Goal: Task Accomplishment & Management: Use online tool/utility

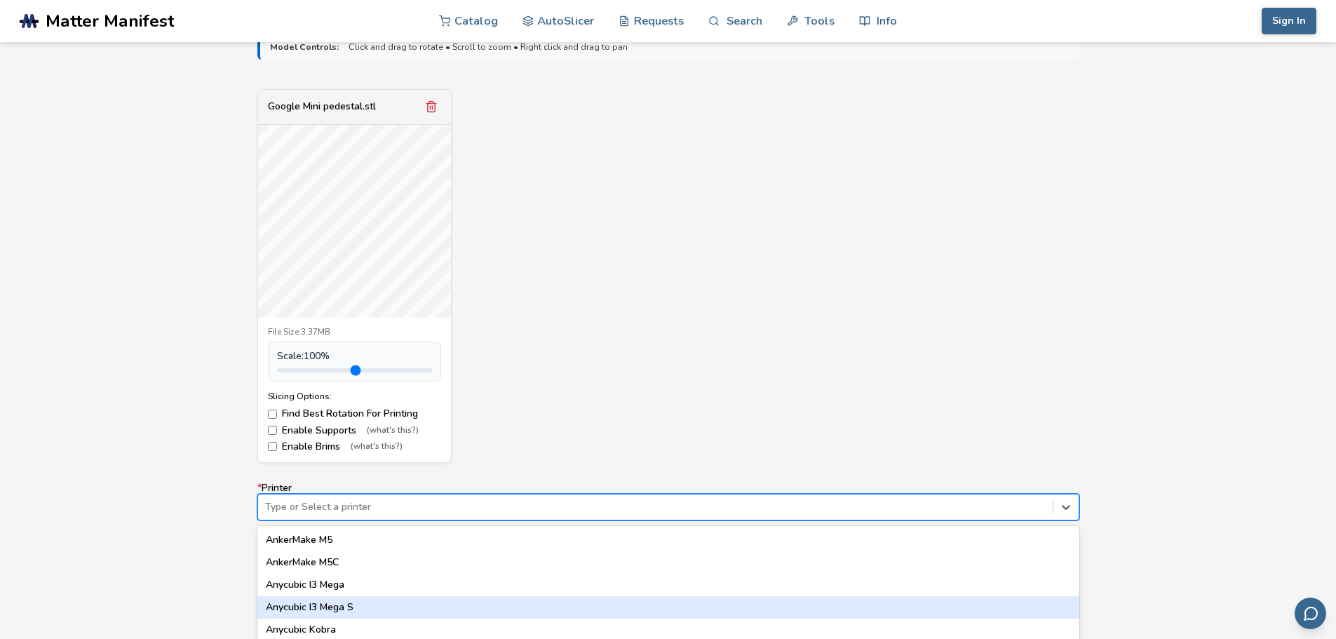
scroll to position [582, 0]
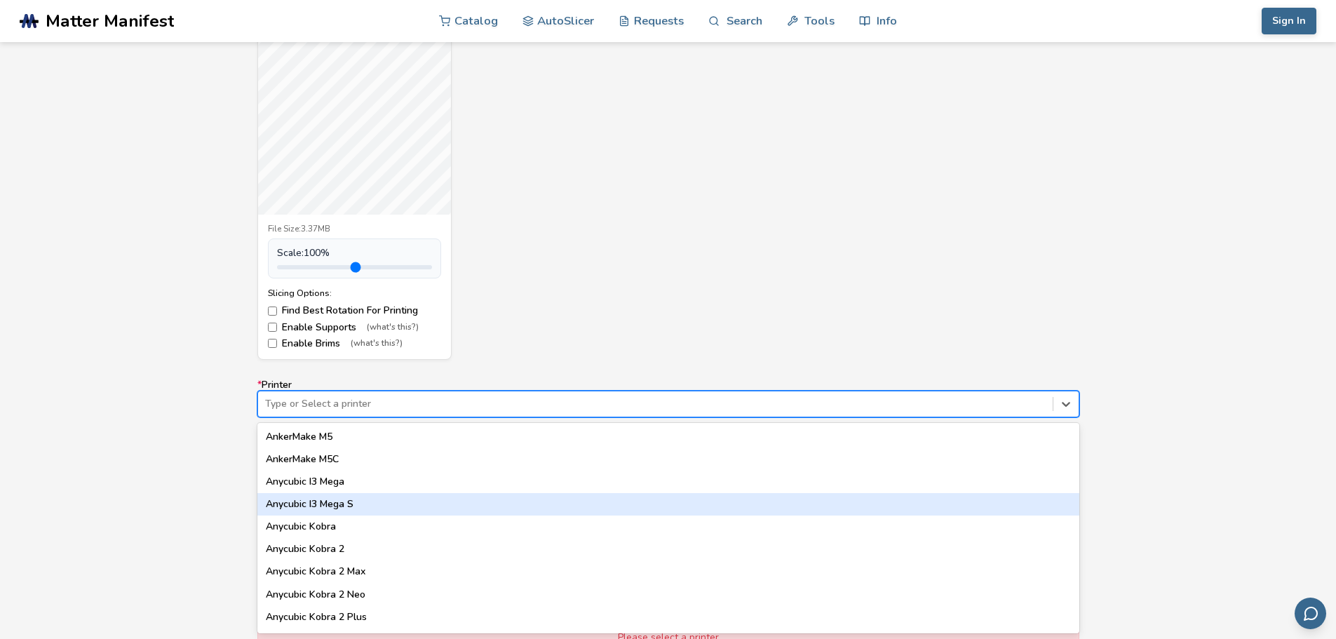
click at [330, 417] on div "64 results available. Use Up and Down to choose options, press Enter to select …" at bounding box center [668, 404] width 822 height 27
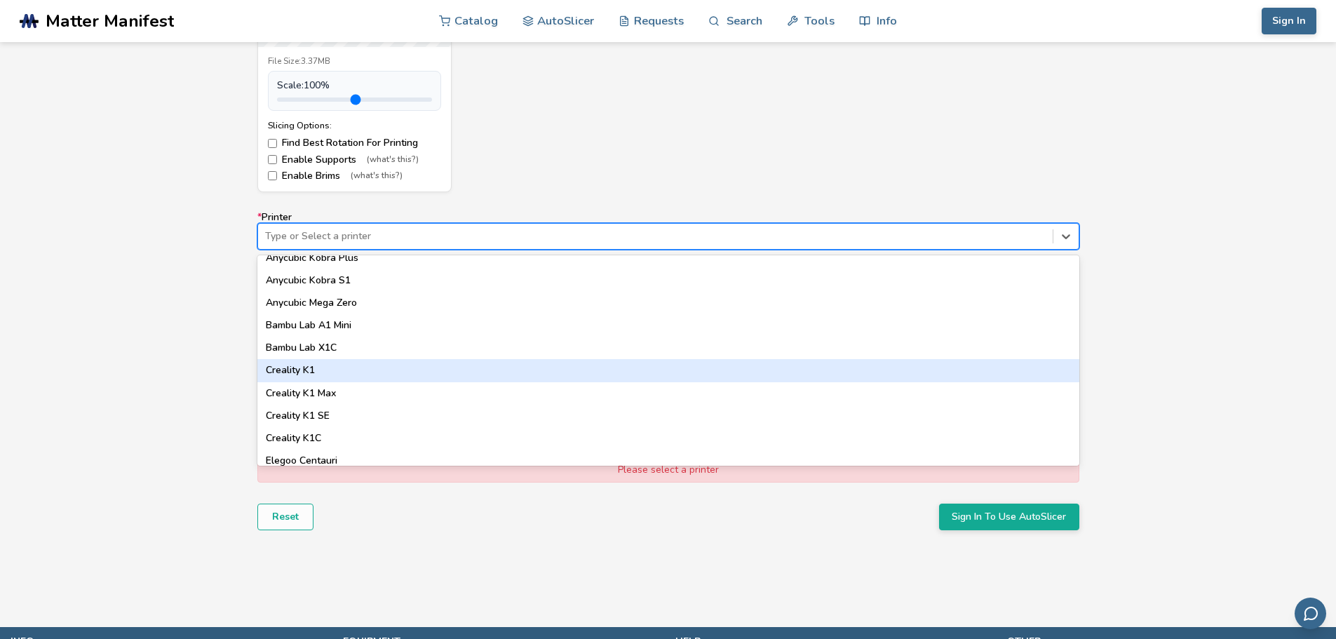
scroll to position [281, 0]
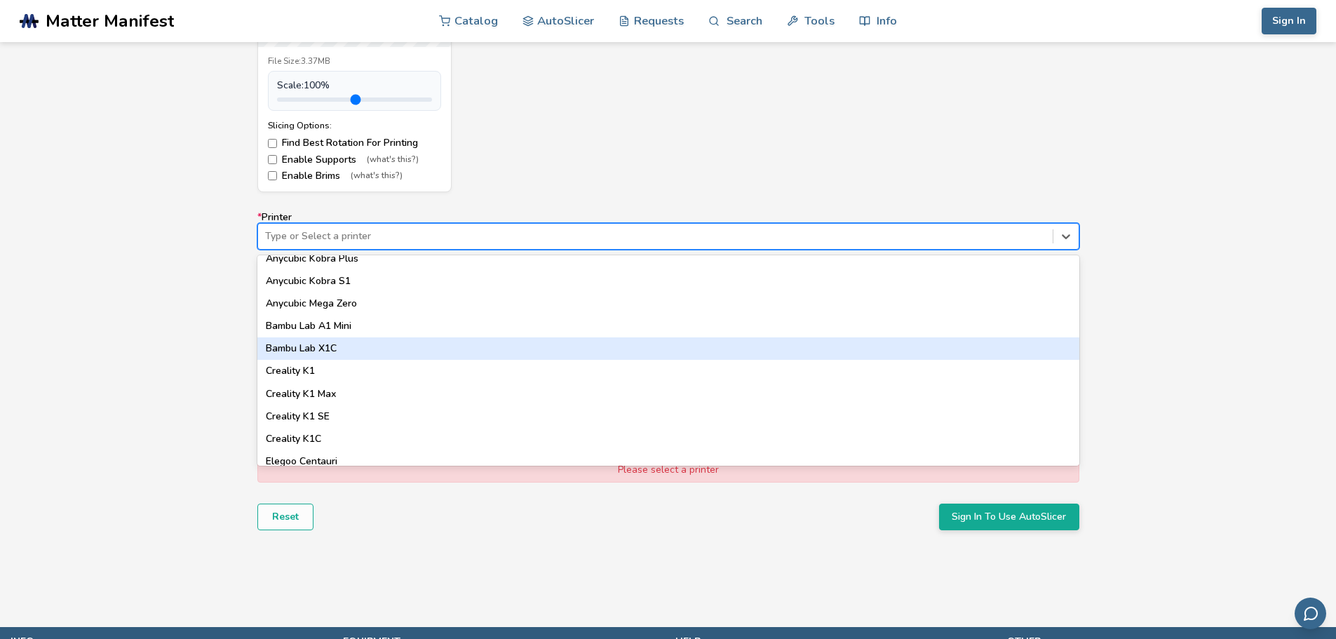
click at [330, 344] on div "Bambu Lab X1C" at bounding box center [668, 348] width 822 height 22
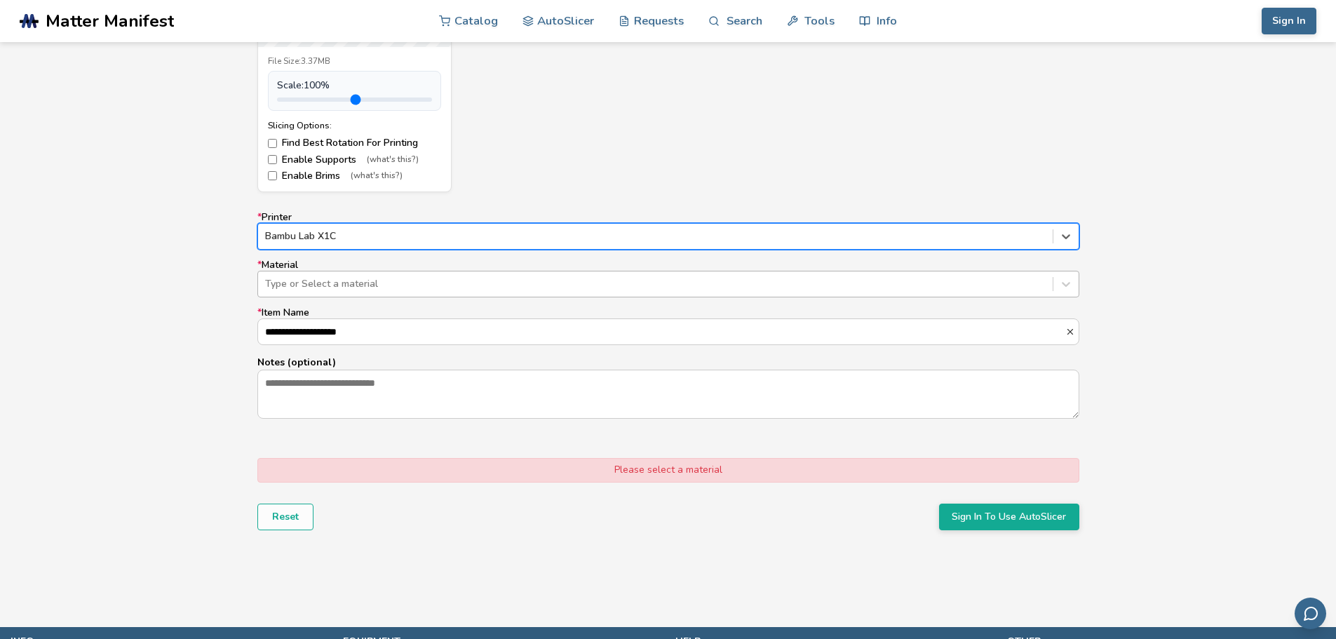
click at [352, 284] on div at bounding box center [655, 284] width 781 height 14
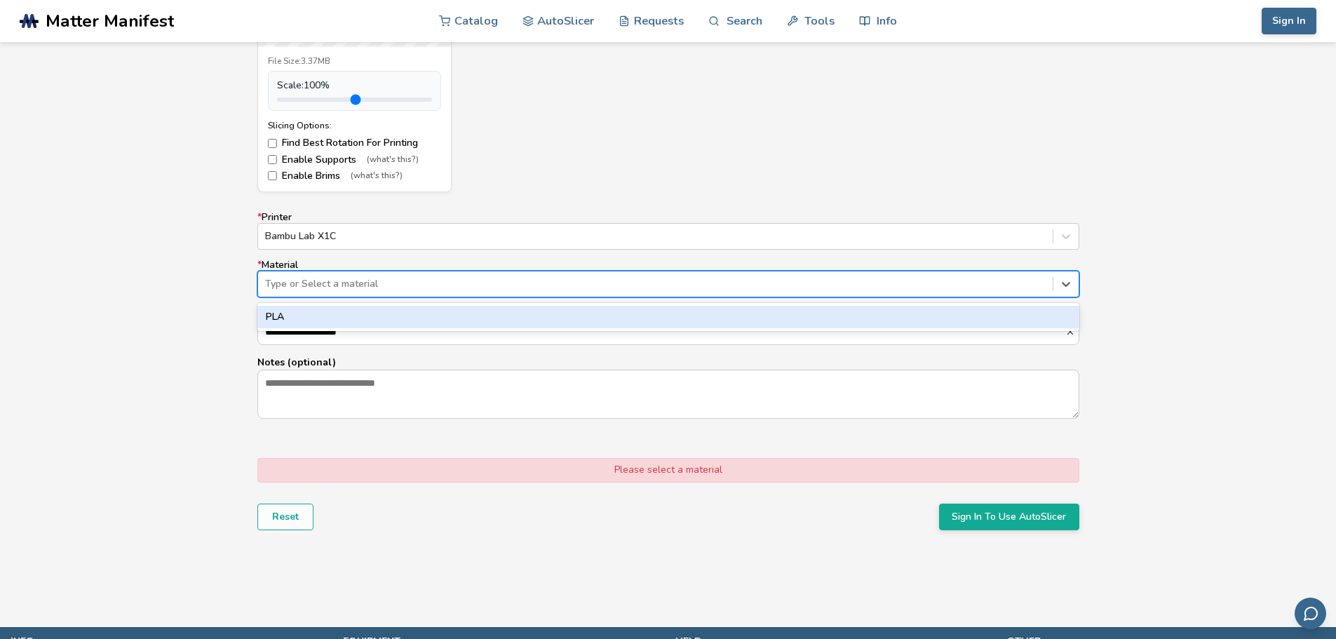
click at [392, 318] on div "PLA" at bounding box center [668, 317] width 822 height 22
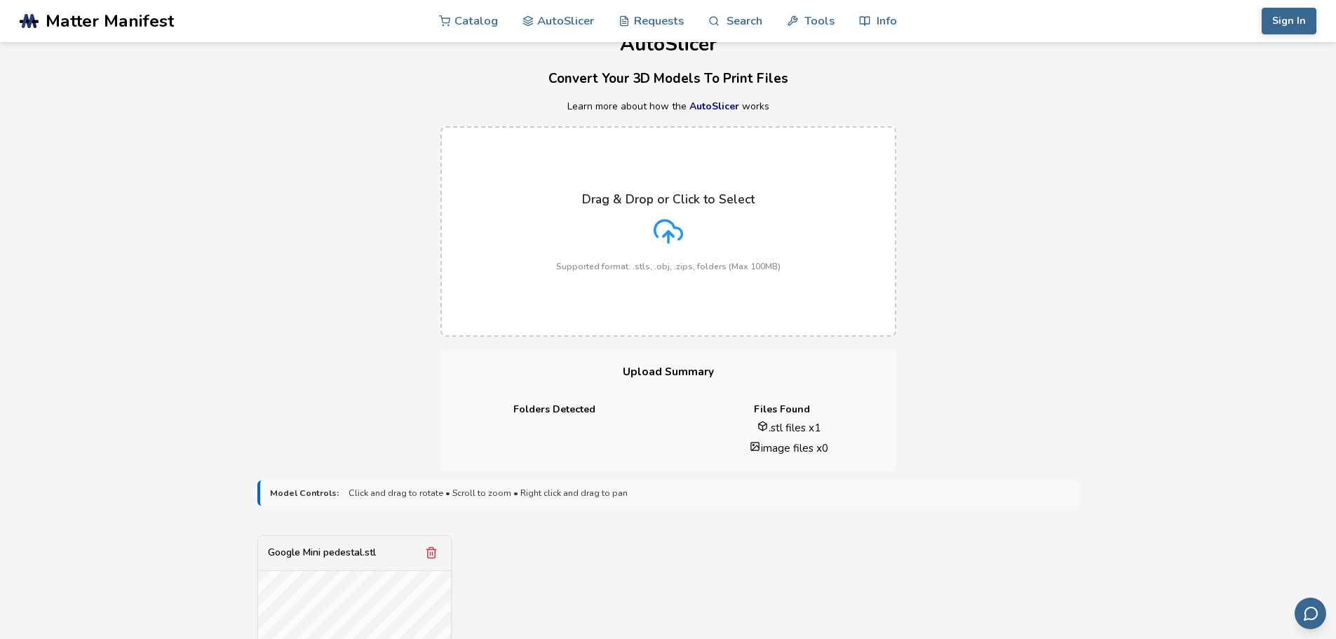
scroll to position [0, 0]
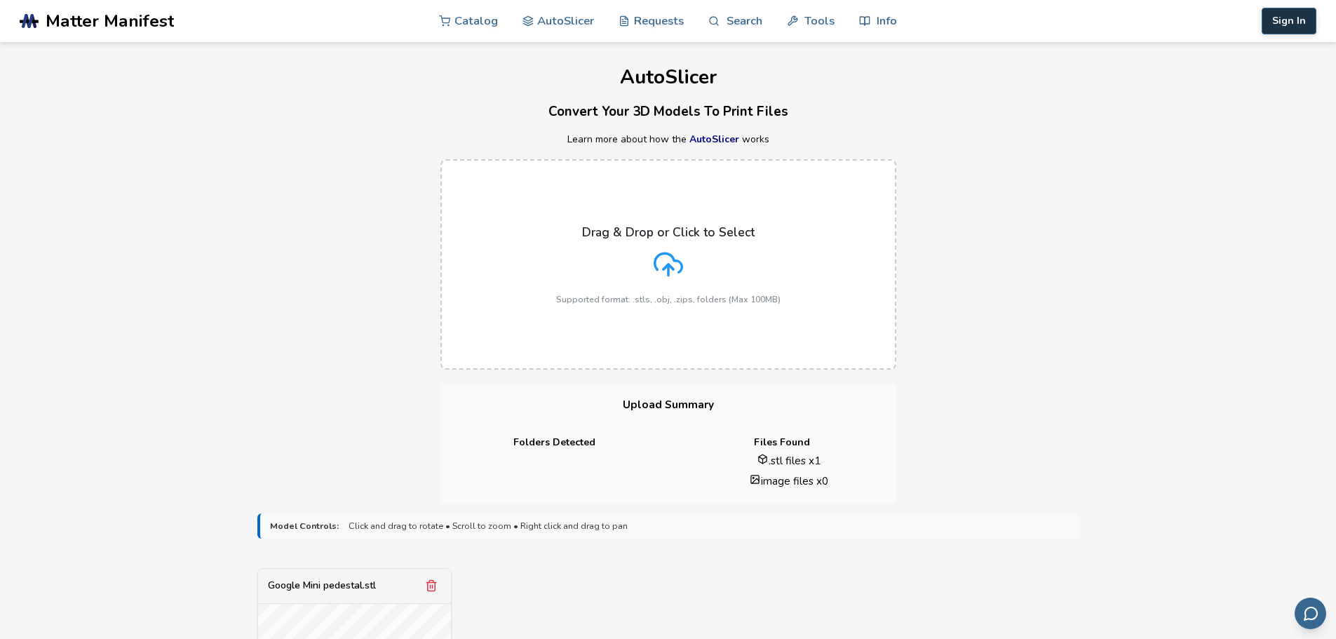
click at [1291, 28] on button "Sign In" at bounding box center [1289, 21] width 55 height 27
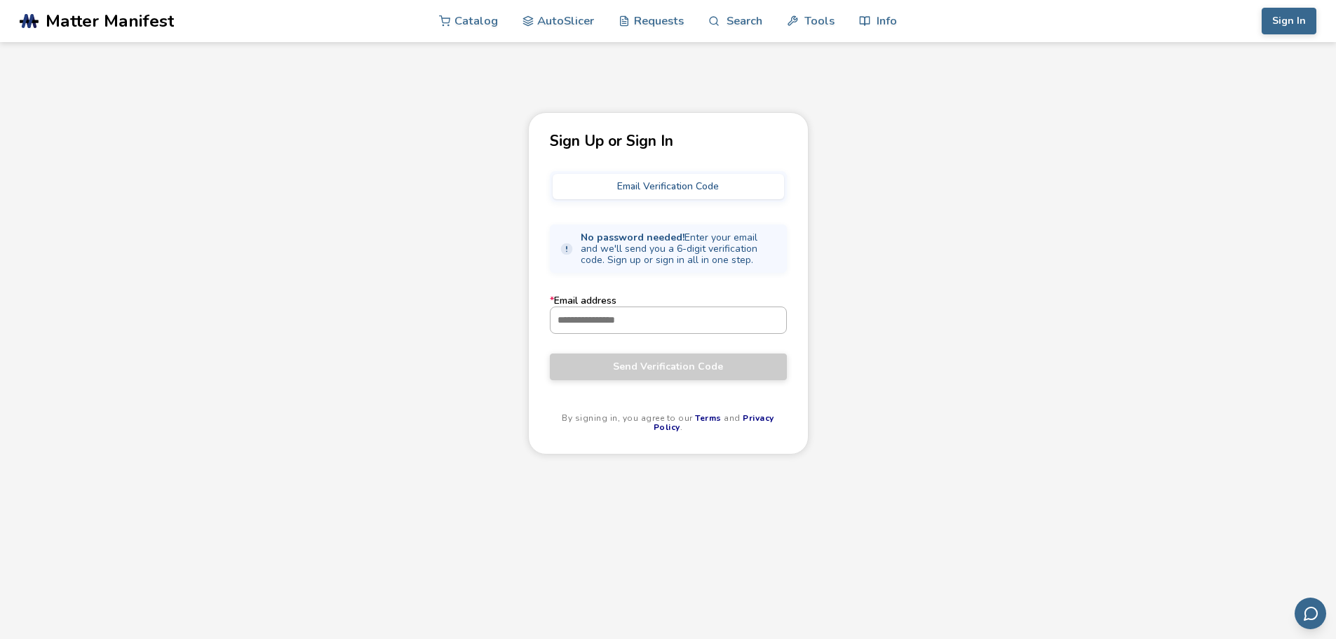
click at [614, 318] on input "* Email address" at bounding box center [669, 319] width 236 height 25
type input "**********"
click at [658, 368] on span "Send Verification Code" at bounding box center [668, 366] width 216 height 11
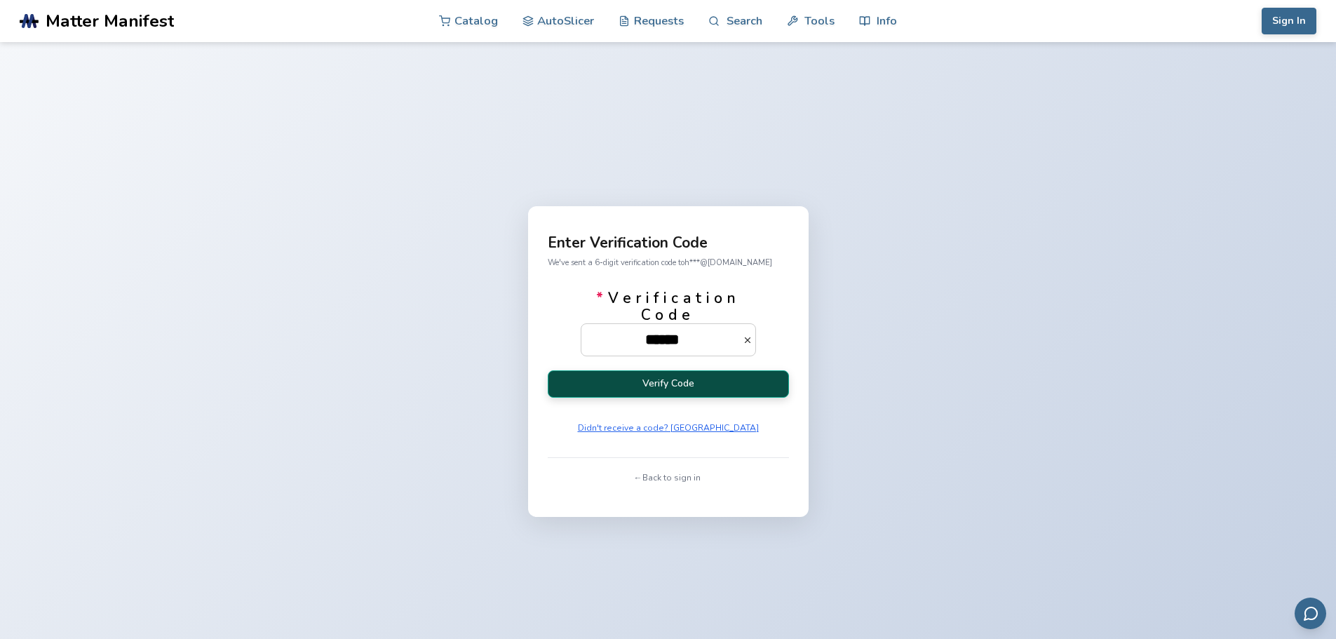
type input "******"
click at [624, 386] on button "Verify Code" at bounding box center [668, 383] width 241 height 27
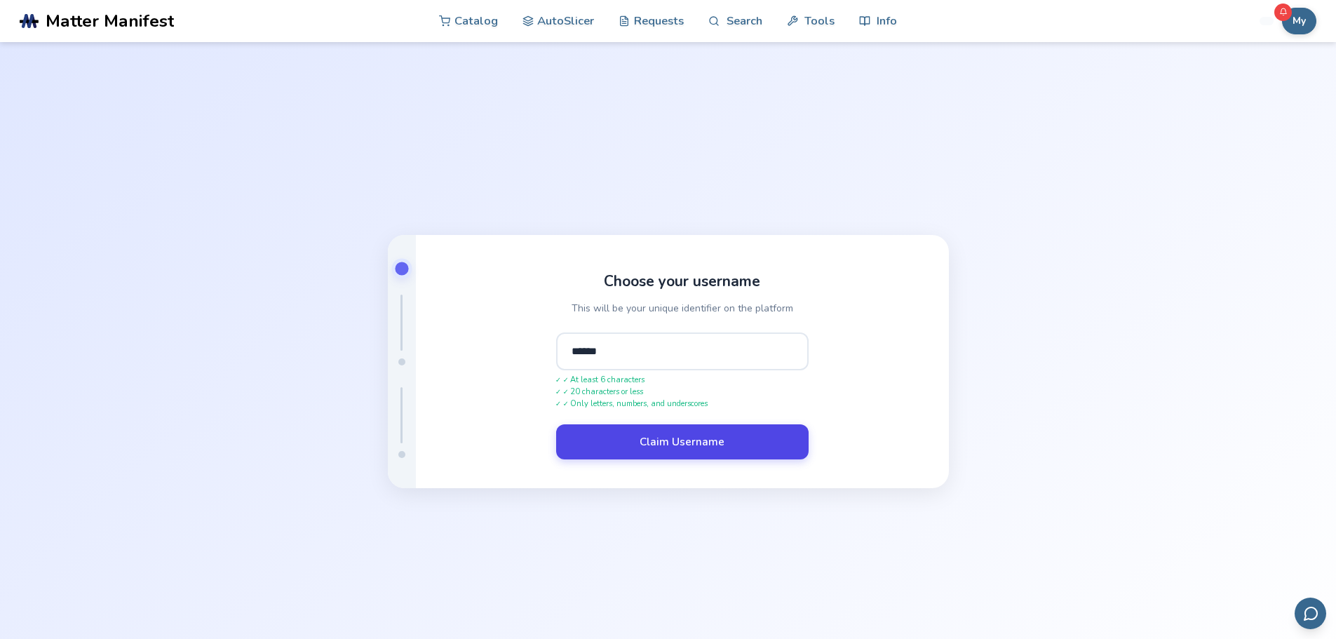
type input "******"
click at [682, 438] on button "Claim Username" at bounding box center [682, 441] width 253 height 35
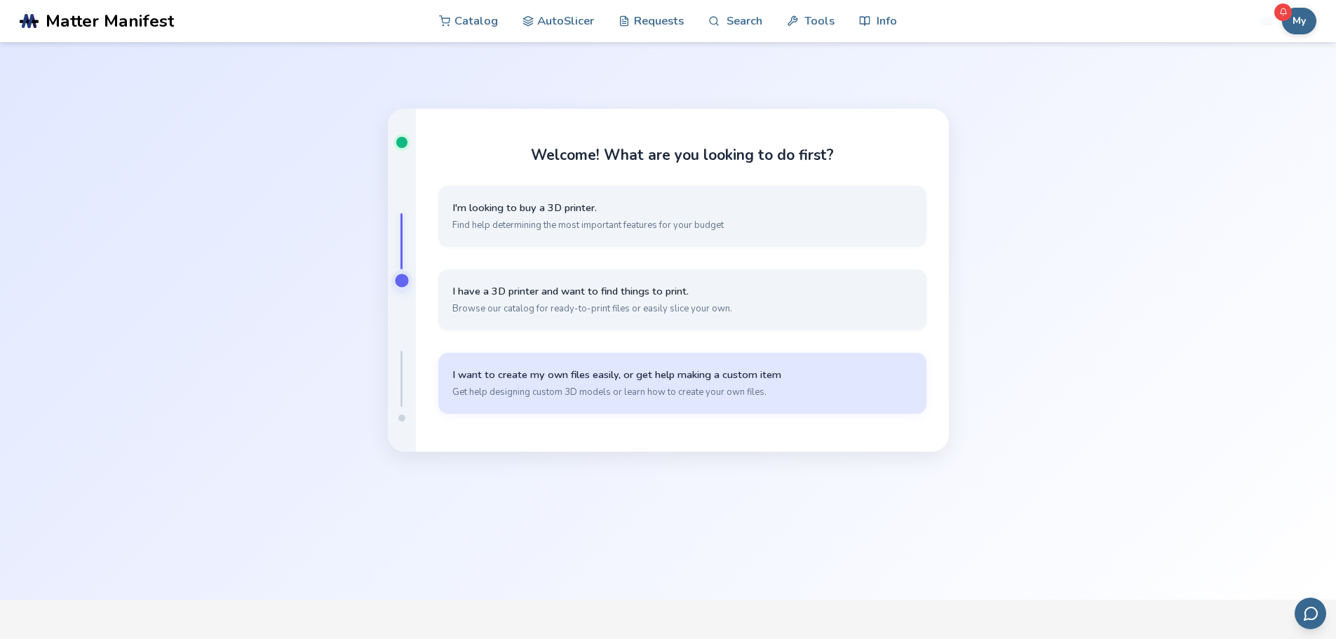
scroll to position [84, 0]
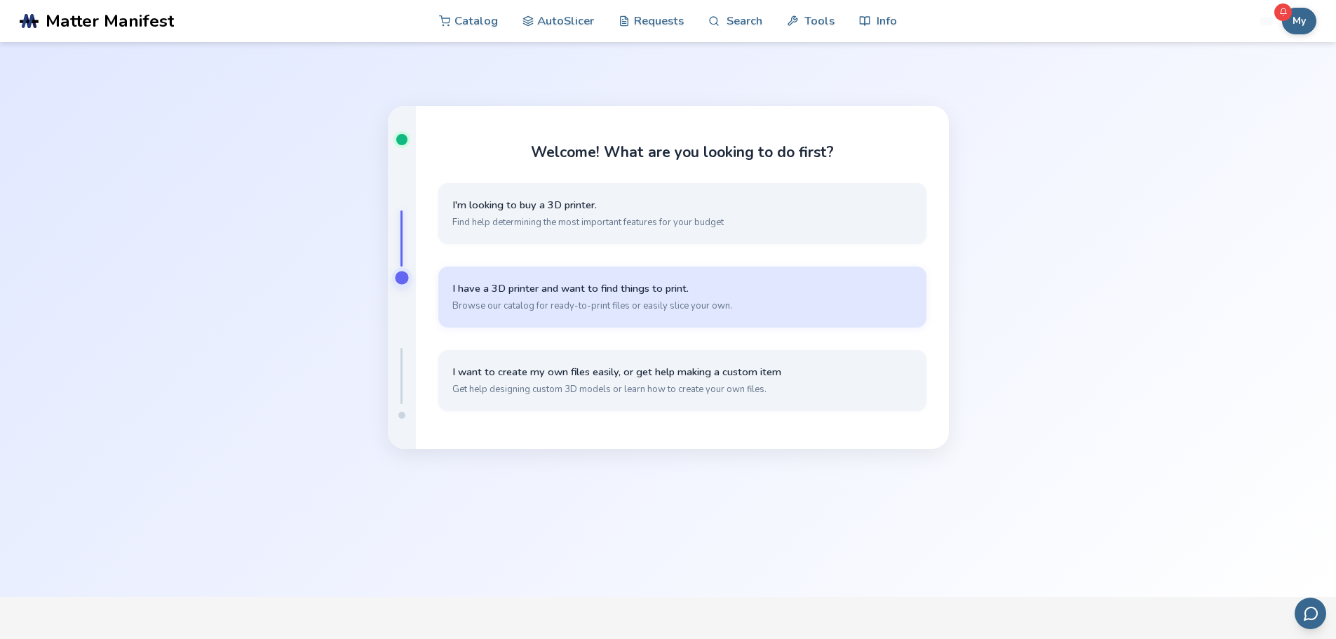
click at [674, 297] on button "I have a 3D printer and want to find things to print. Browse our catalog for re…" at bounding box center [682, 297] width 488 height 61
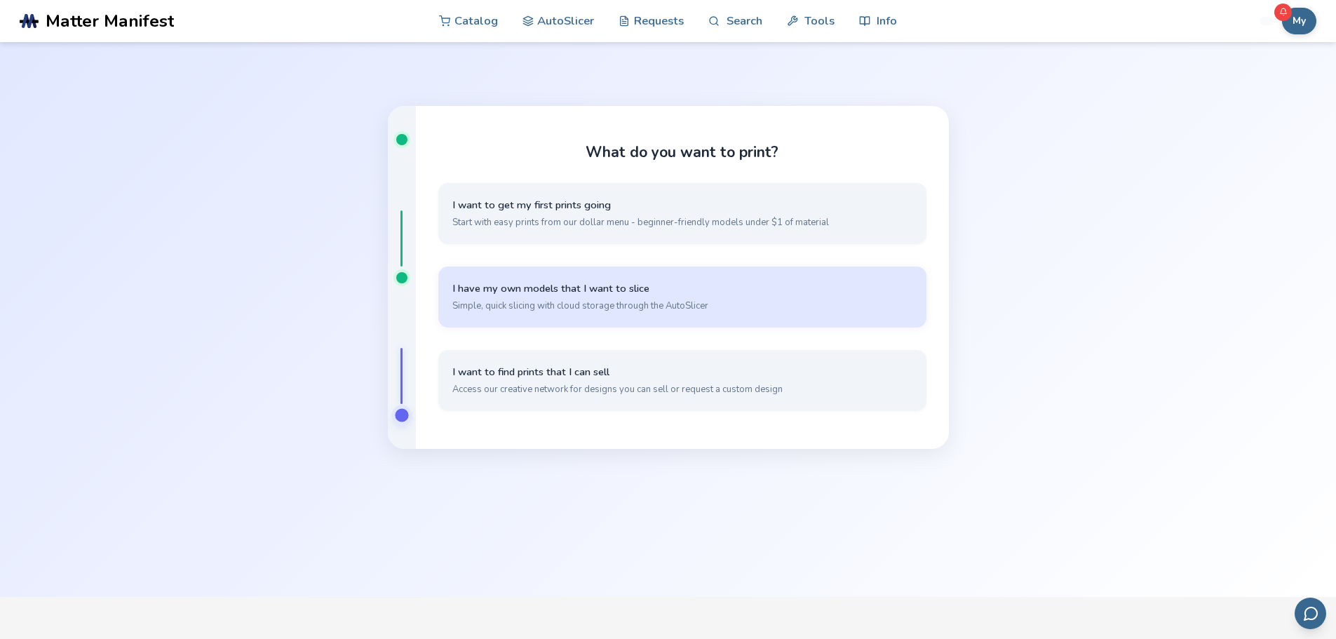
click at [686, 295] on button "I have my own models that I want to slice Simple, quick slicing with cloud stor…" at bounding box center [682, 297] width 488 height 61
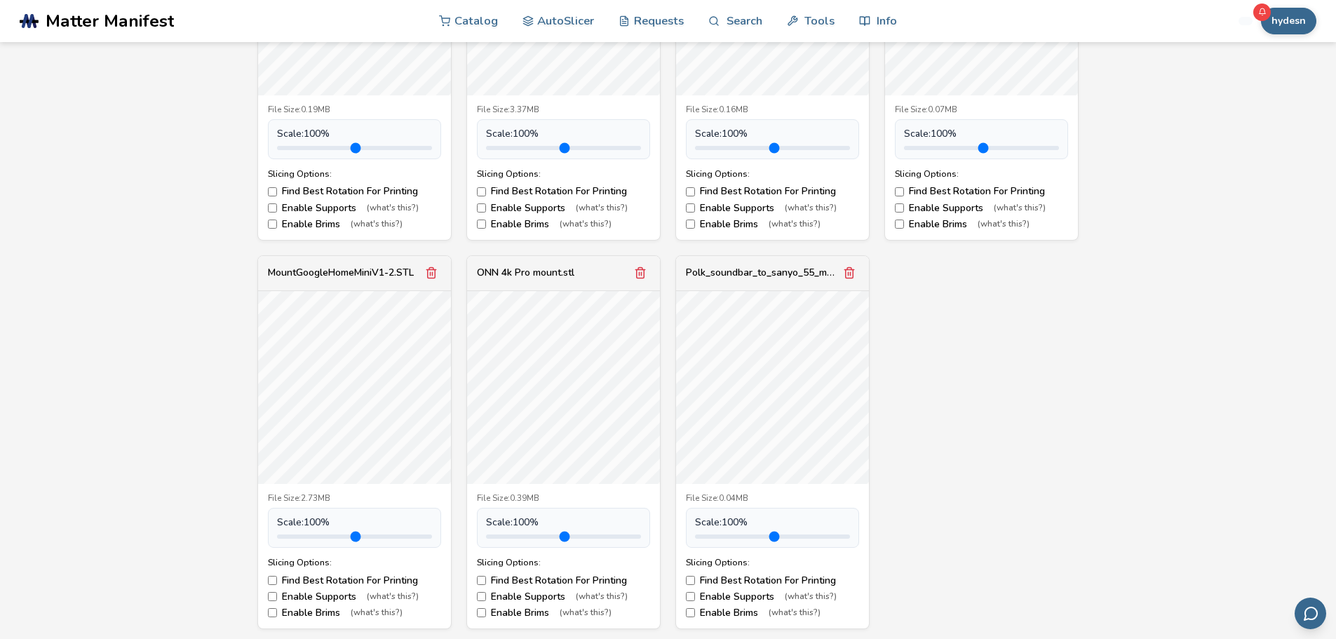
scroll to position [682, 0]
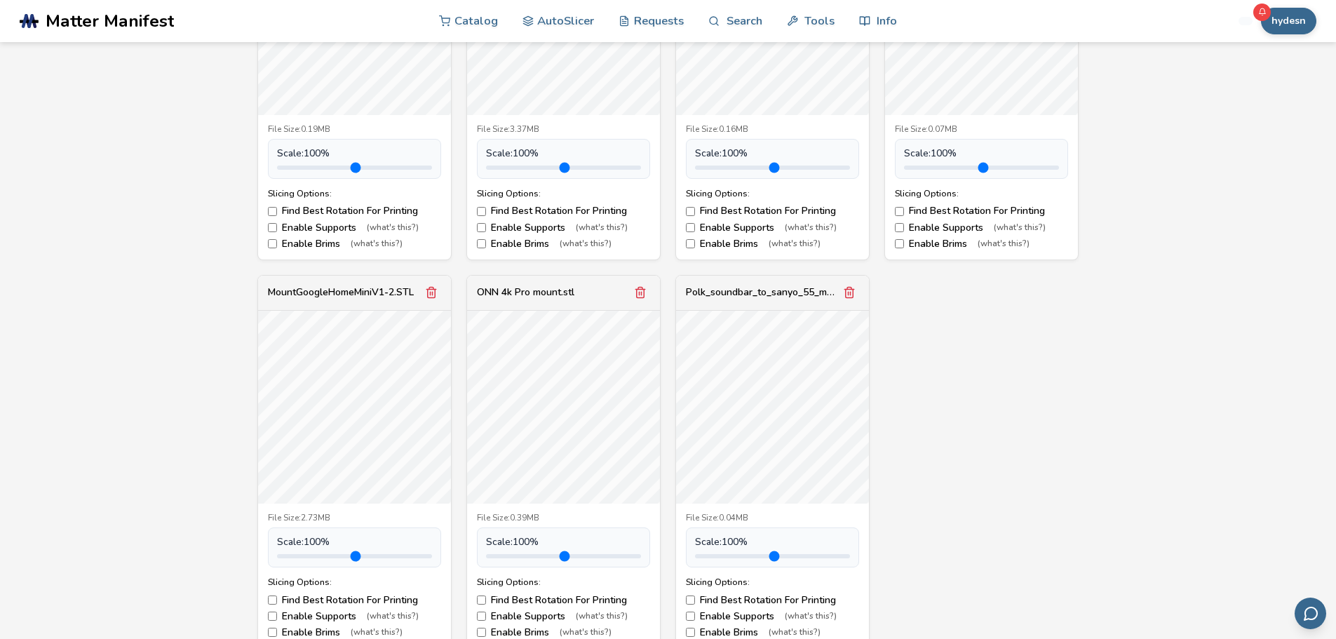
click at [487, 600] on label "Find Best Rotation For Printing" at bounding box center [563, 600] width 173 height 11
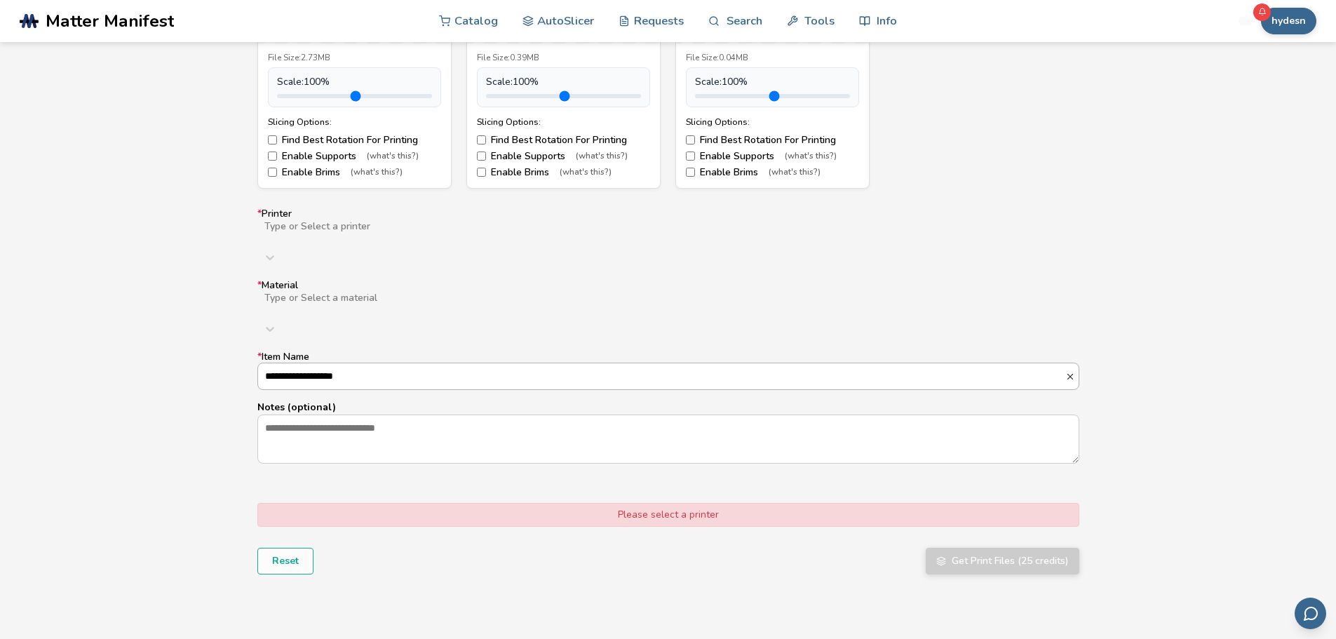
scroll to position [1145, 0]
click at [689, 231] on div at bounding box center [486, 234] width 447 height 11
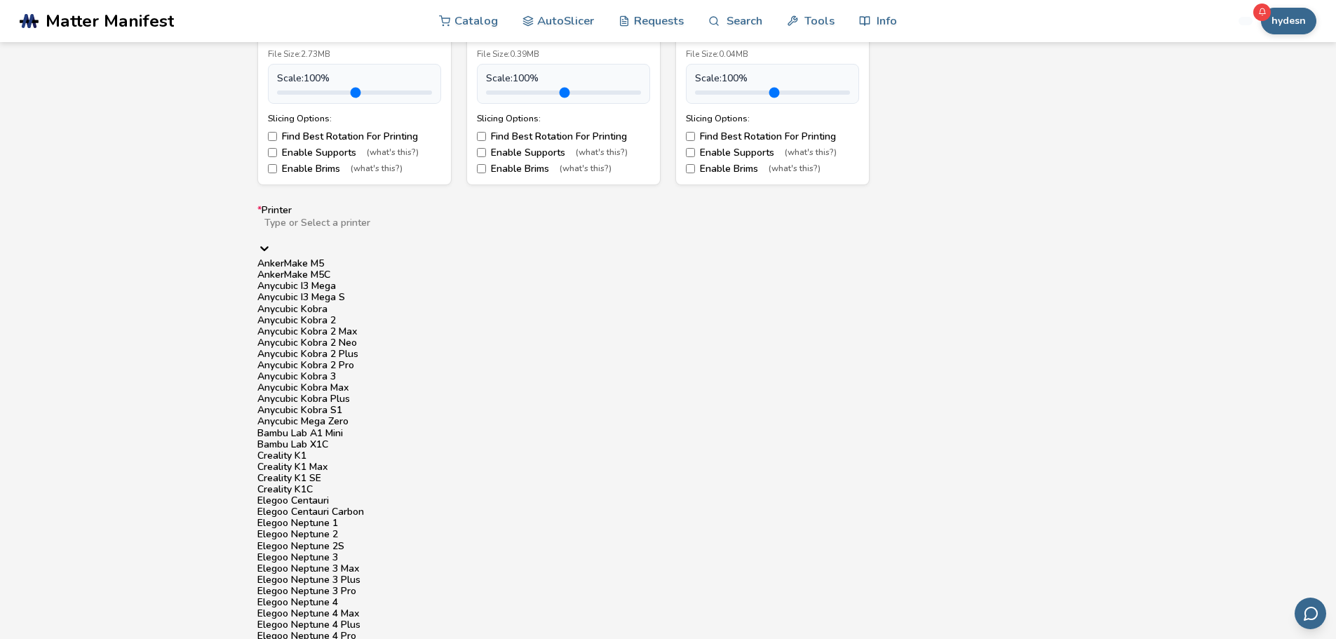
scroll to position [304, 0]
click at [308, 439] on div "Bambu Lab X1C" at bounding box center [668, 444] width 822 height 11
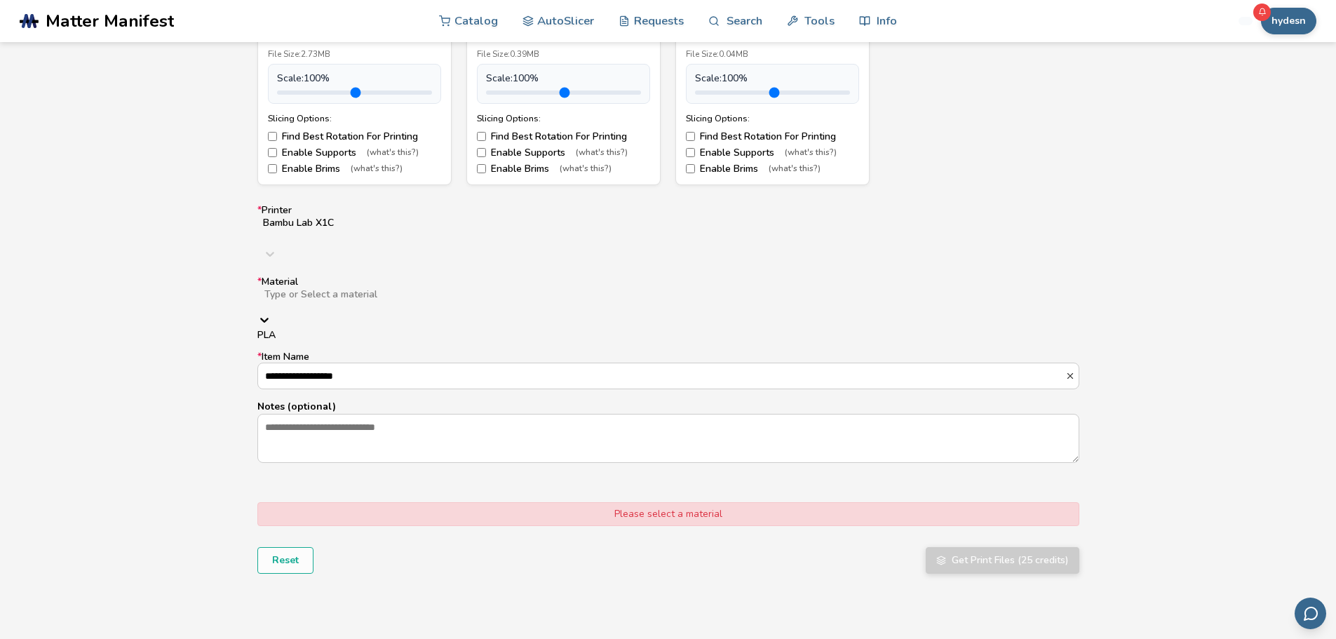
click at [434, 300] on div at bounding box center [485, 305] width 445 height 11
click at [379, 330] on div "PLA" at bounding box center [668, 335] width 822 height 11
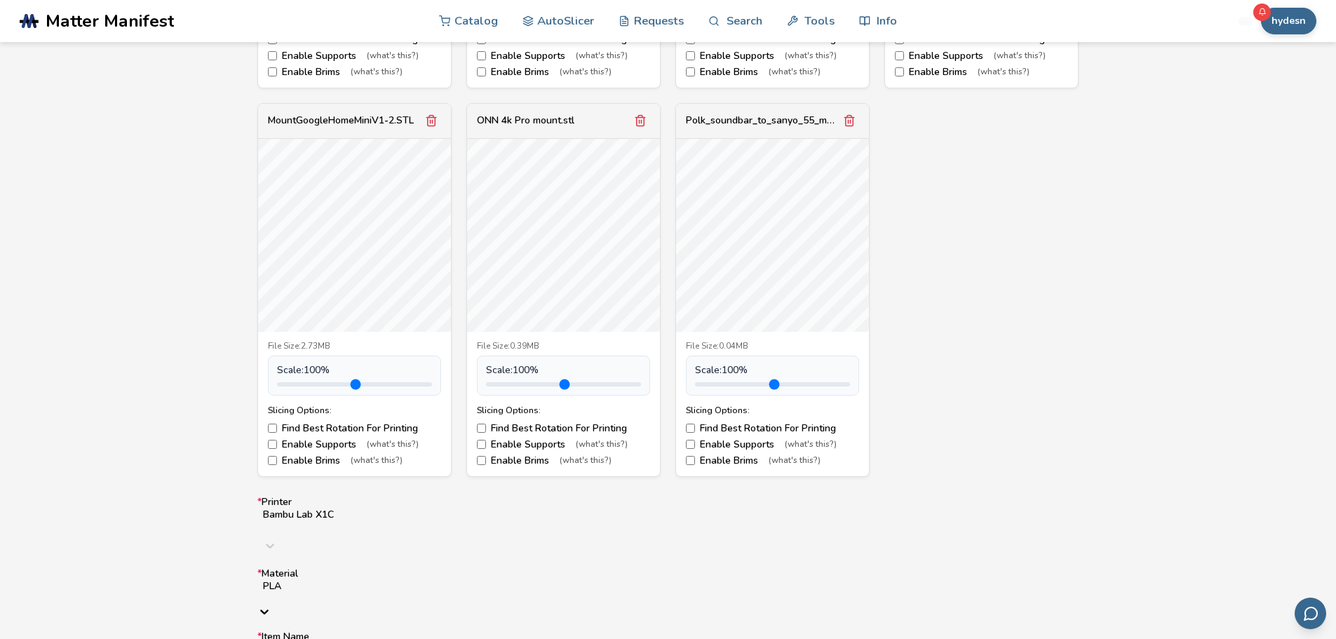
scroll to position [856, 0]
click at [429, 119] on icon "Remove model" at bounding box center [431, 118] width 13 height 13
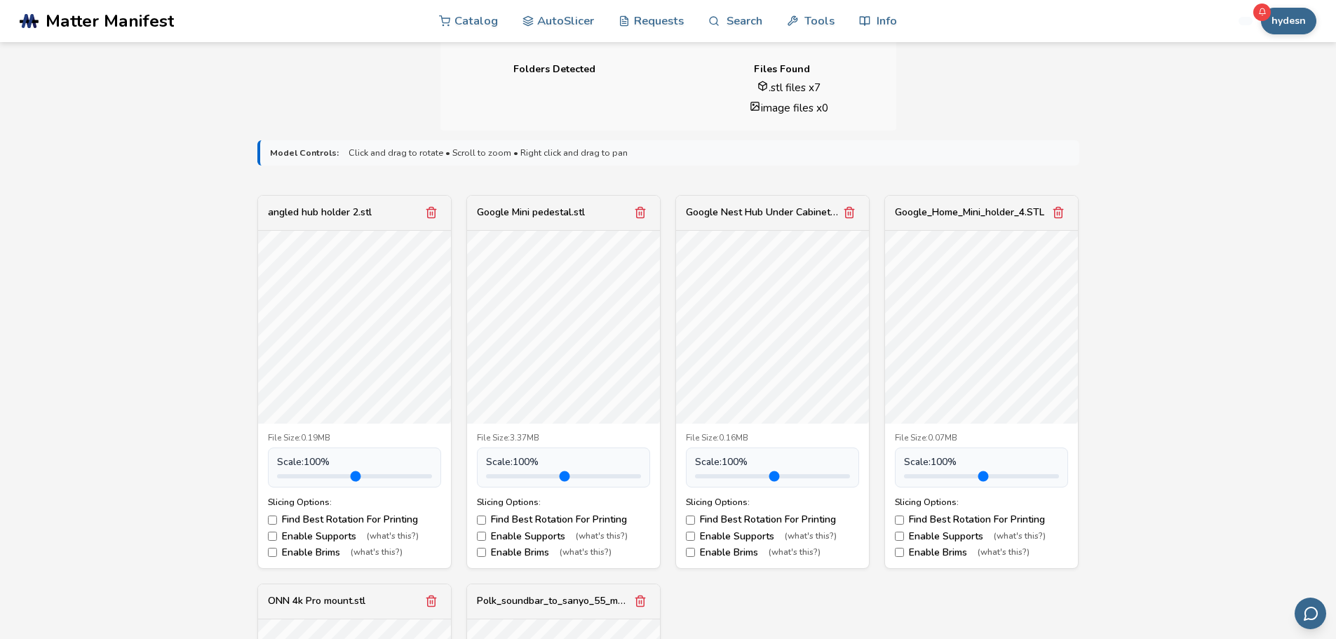
scroll to position [351, 0]
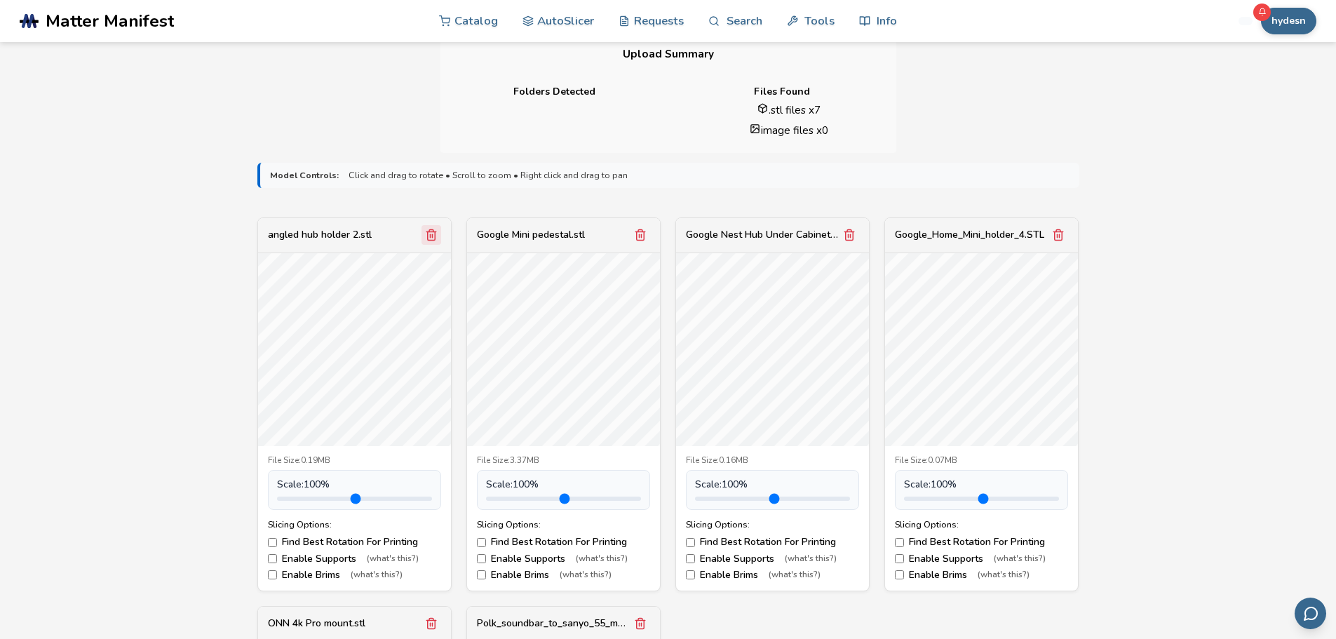
click at [433, 238] on icon "Remove model" at bounding box center [431, 235] width 13 height 13
click at [640, 231] on icon "Remove model" at bounding box center [640, 235] width 13 height 13
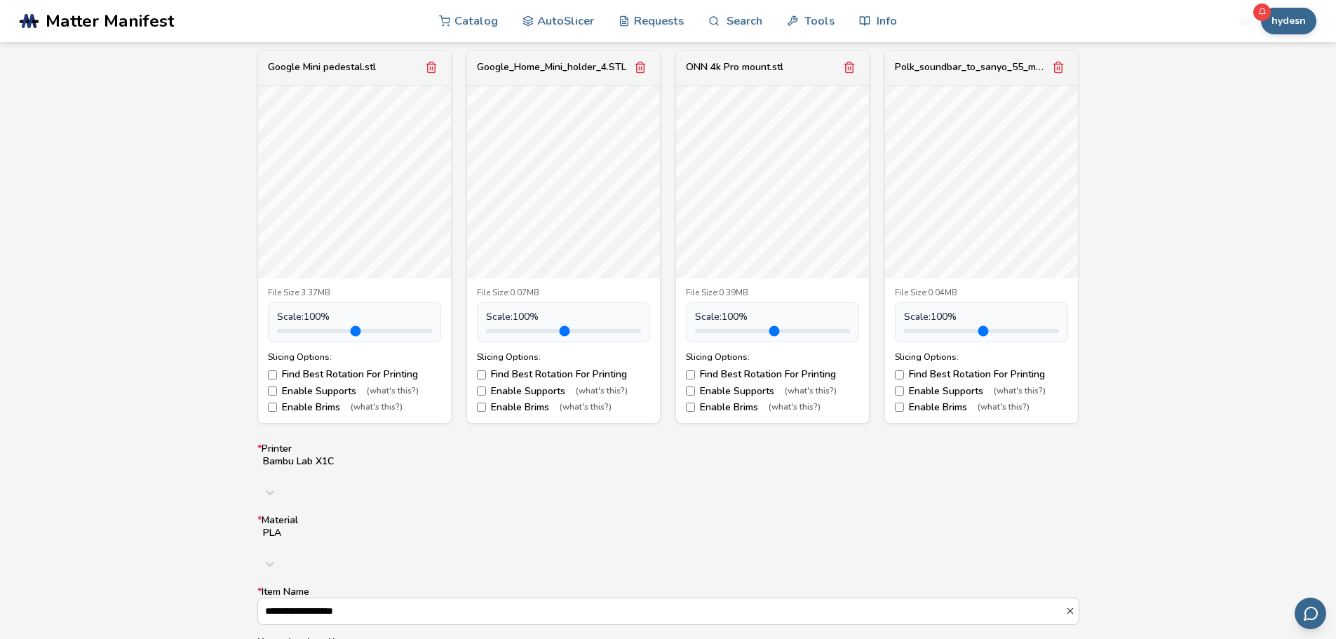
scroll to position [519, 0]
click at [1058, 62] on icon "Remove model" at bounding box center [1059, 67] width 8 height 11
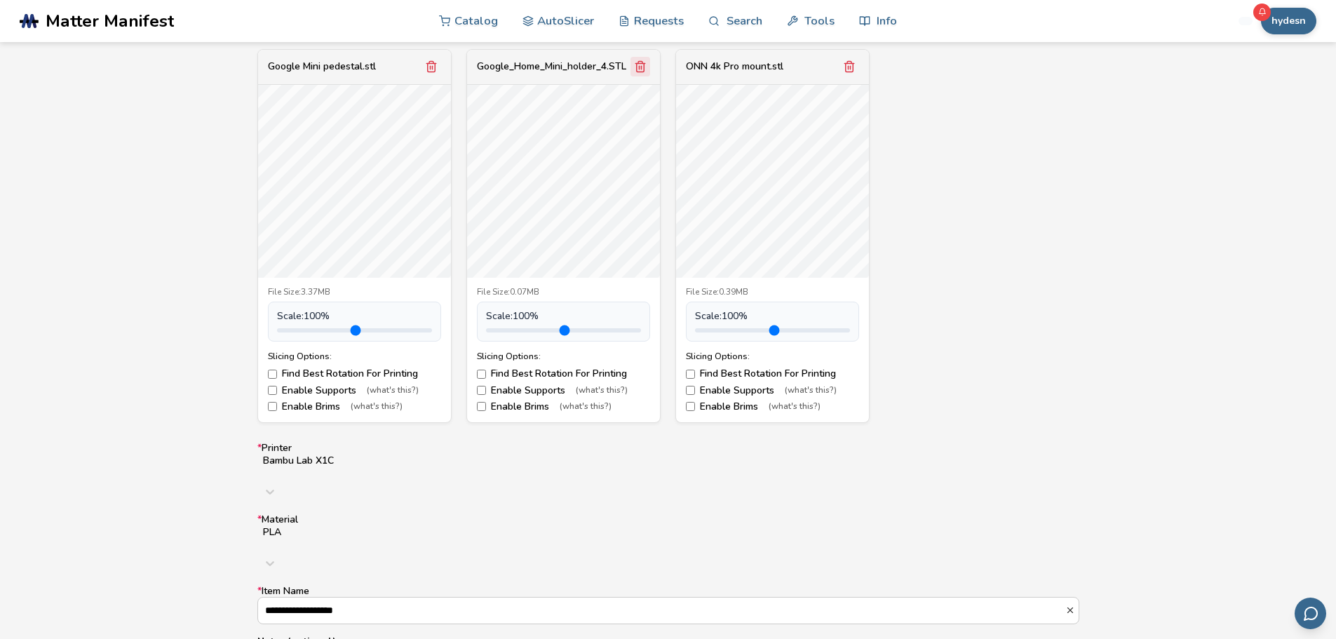
click at [635, 68] on icon "Remove model" at bounding box center [640, 66] width 13 height 13
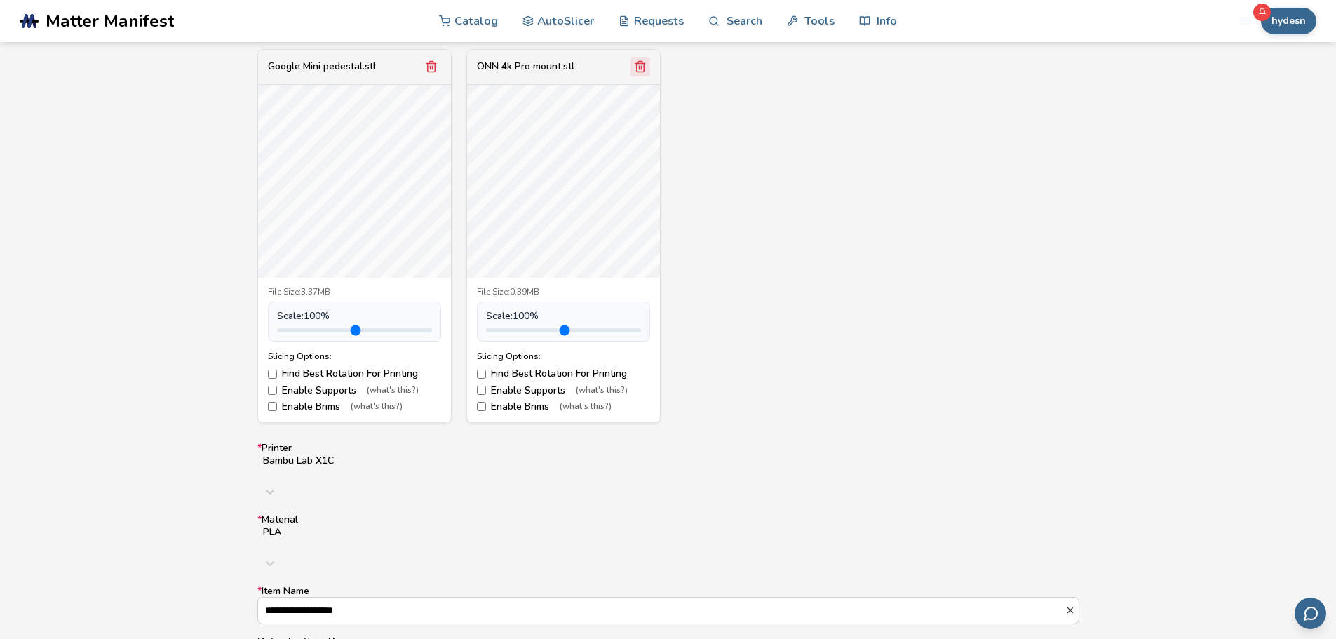
click at [434, 65] on icon "Remove model" at bounding box center [431, 66] width 13 height 13
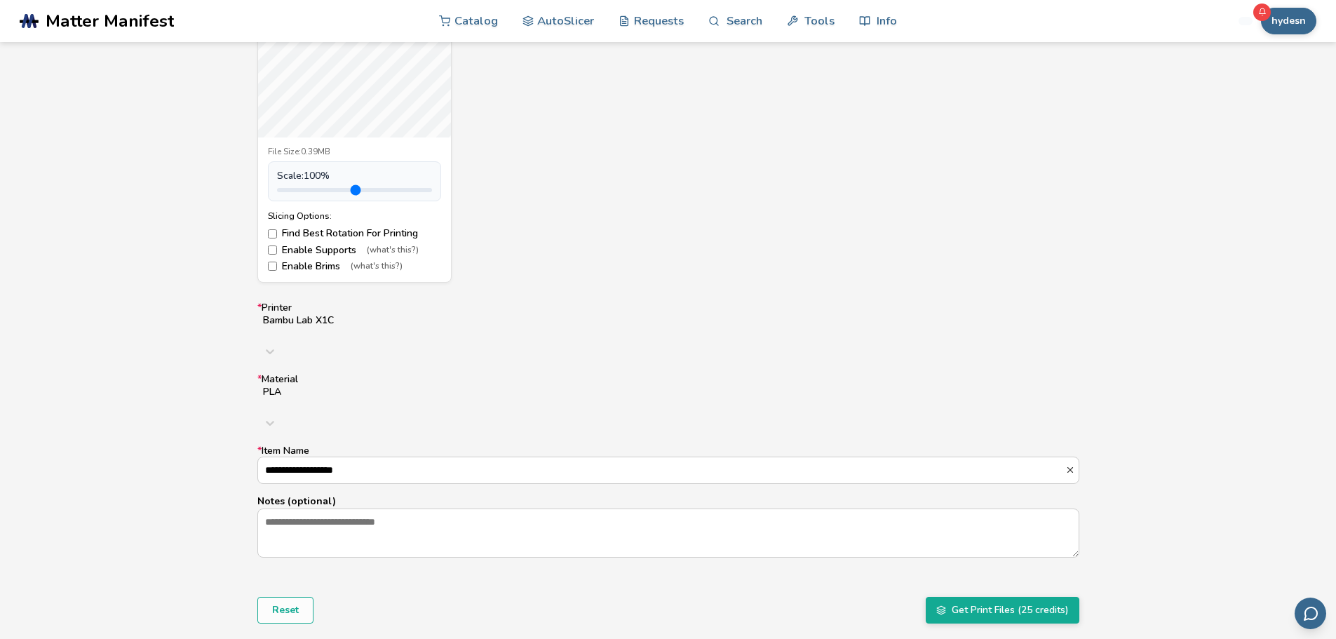
scroll to position [1, 0]
drag, startPoint x: 365, startPoint y: 426, endPoint x: 187, endPoint y: 448, distance: 179.4
click at [187, 448] on div "**********" at bounding box center [668, 261] width 1336 height 834
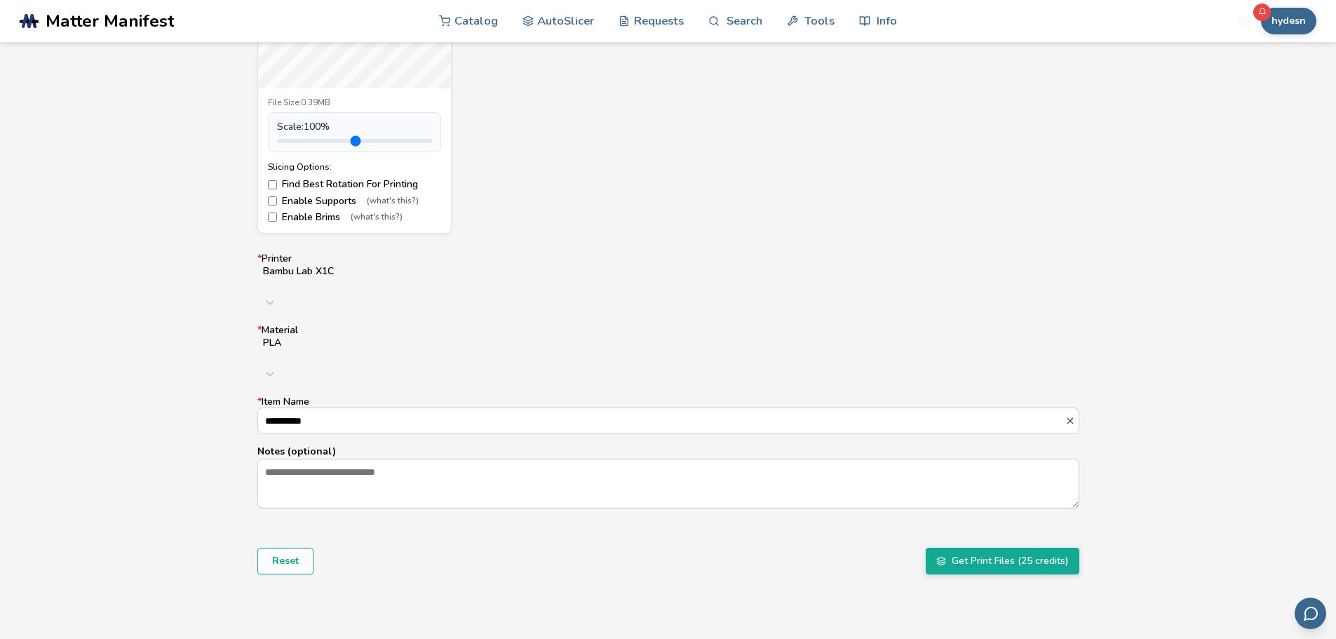
scroll to position [716, 0]
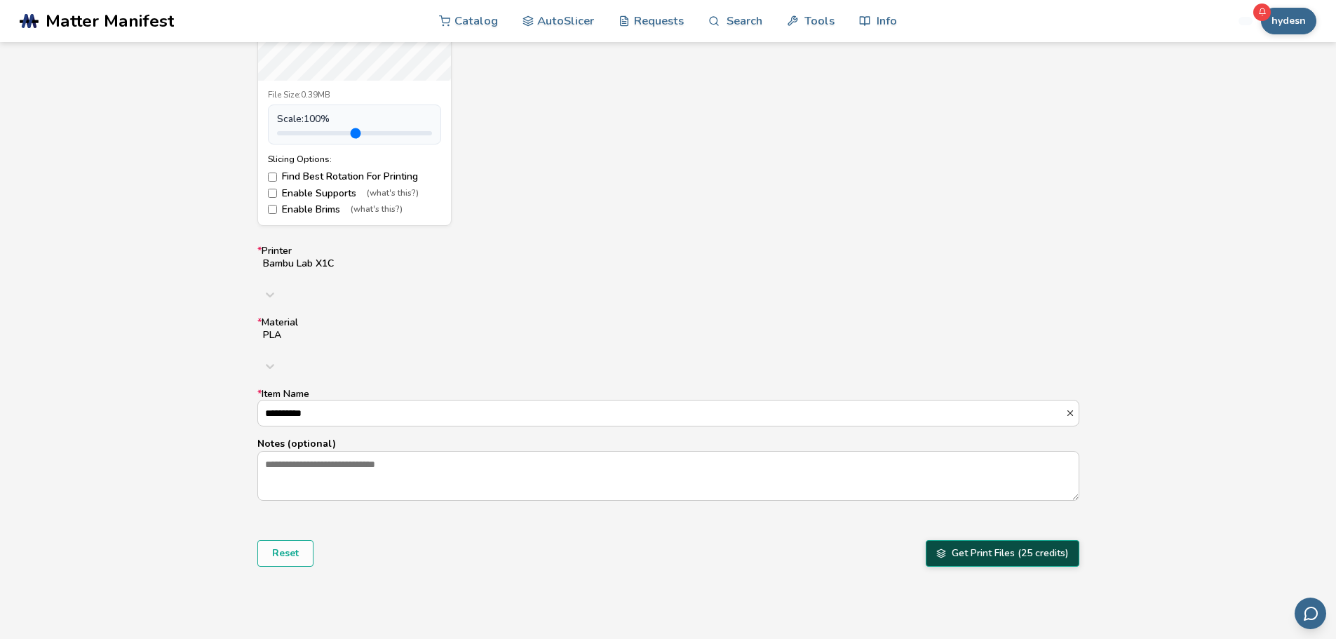
type input "**********"
click at [1000, 540] on button "Get Print Files (25 credits)" at bounding box center [1003, 553] width 154 height 27
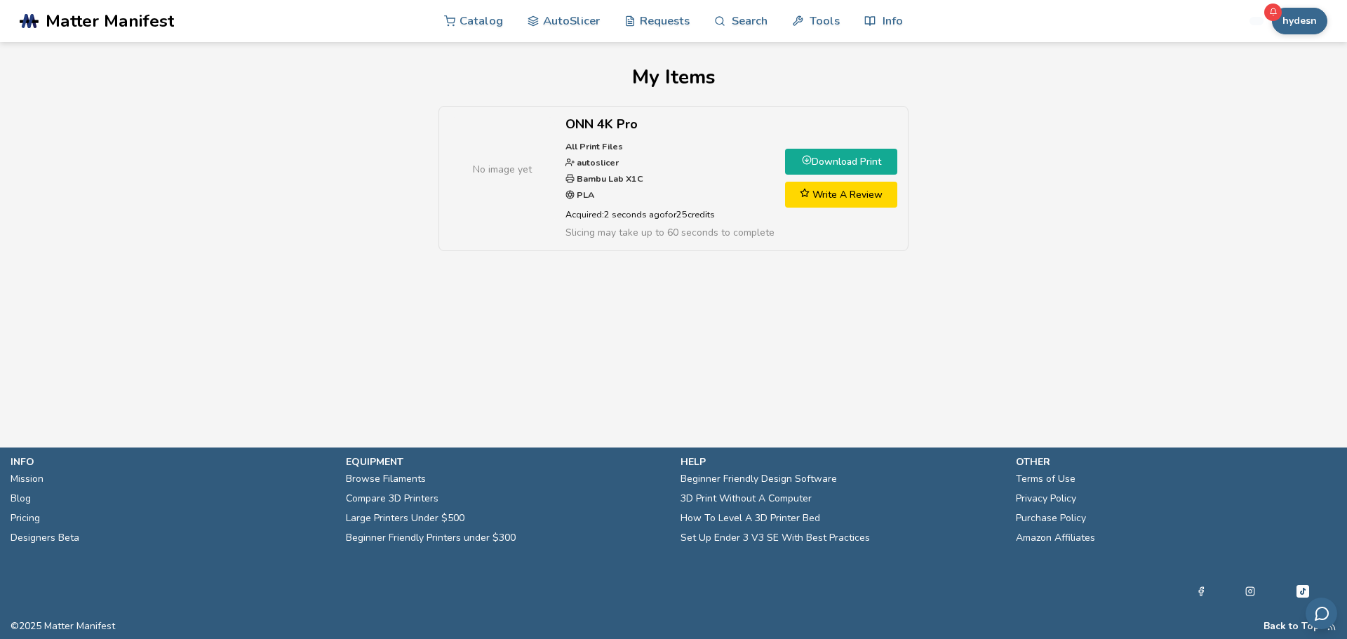
click at [815, 161] on link "Download Print" at bounding box center [841, 162] width 112 height 26
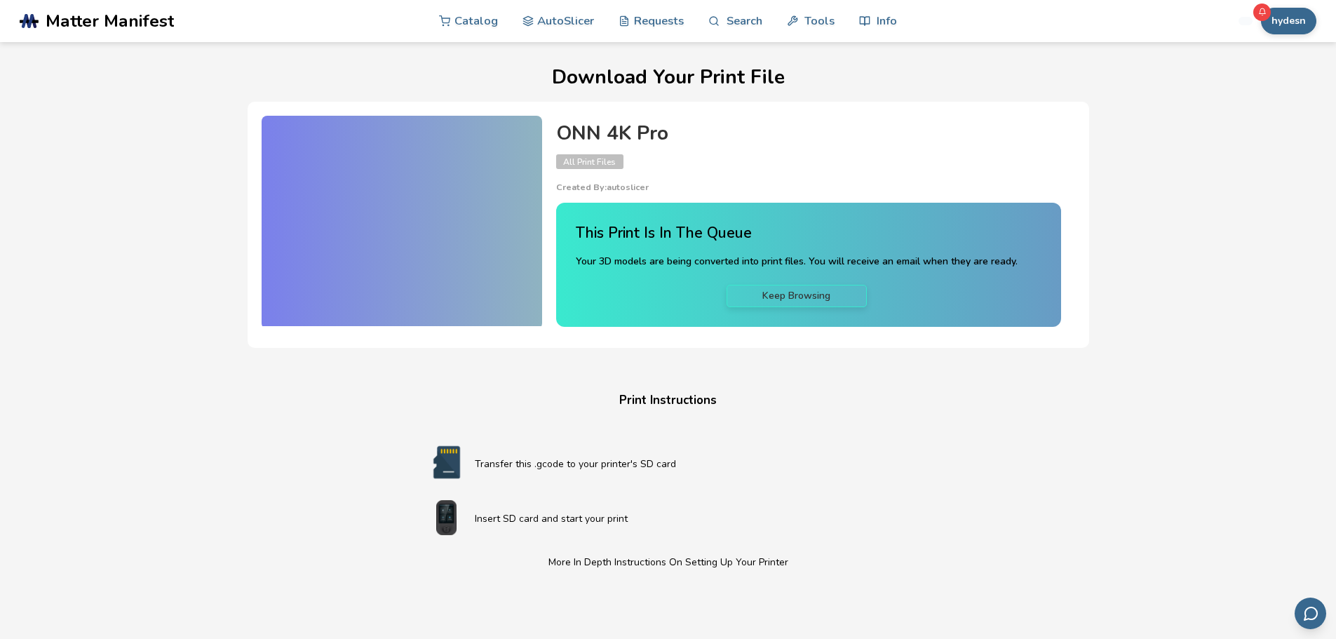
click at [783, 297] on link "Keep Browsing" at bounding box center [797, 296] width 140 height 22
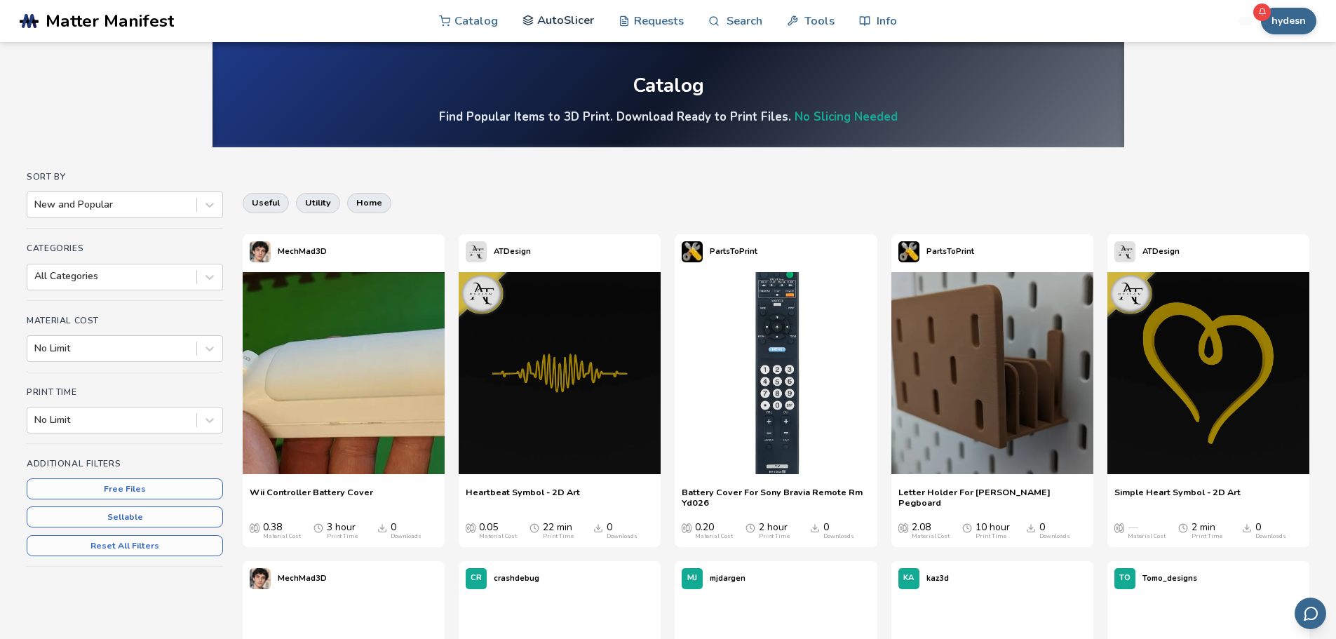
click at [557, 12] on link "AutoSlicer" at bounding box center [559, 20] width 72 height 42
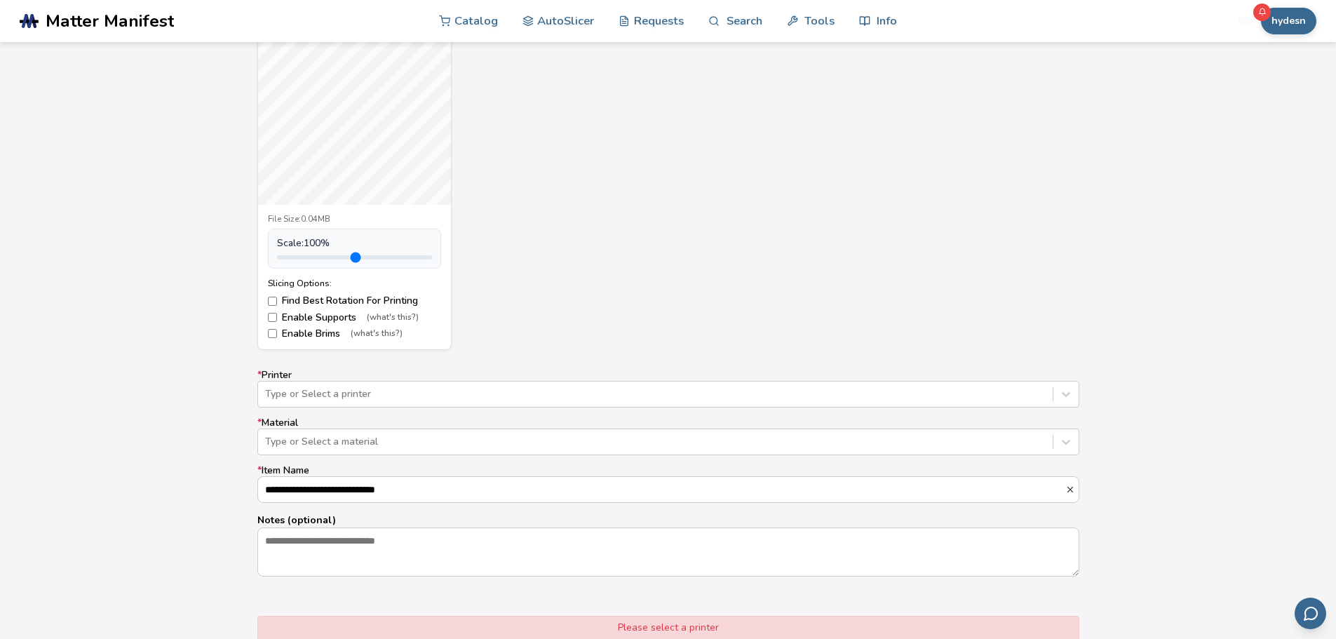
scroll to position [596, 0]
click at [304, 389] on div at bounding box center [655, 390] width 781 height 14
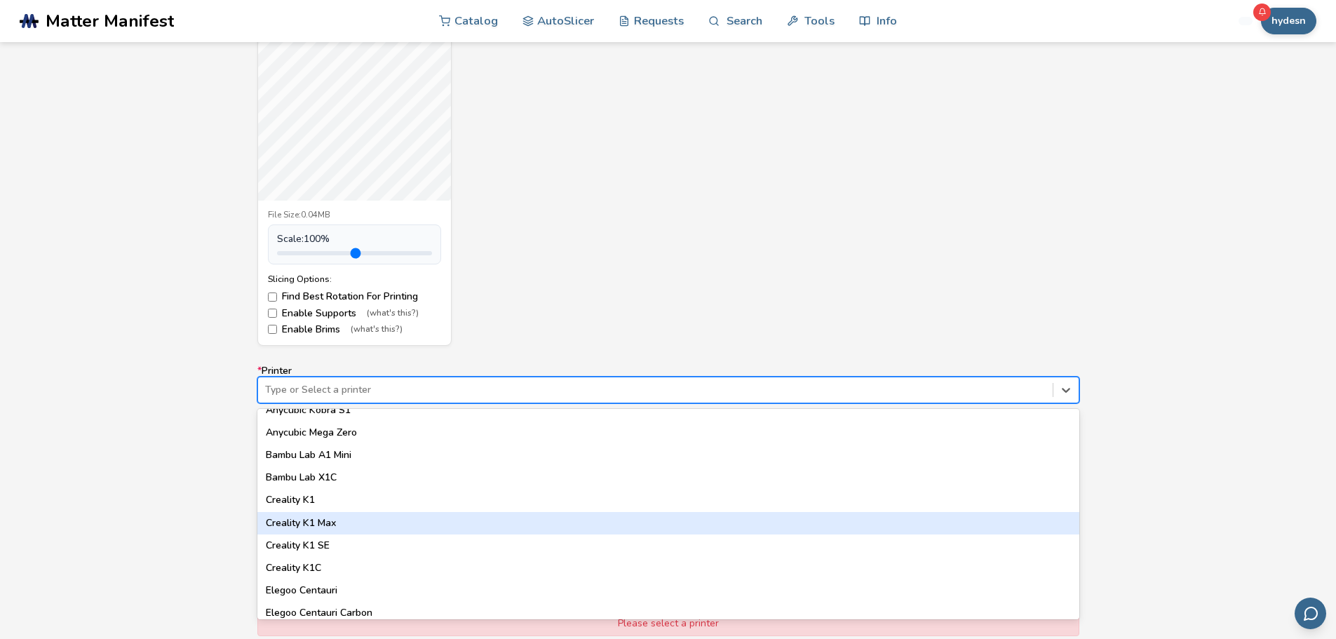
scroll to position [309, 0]
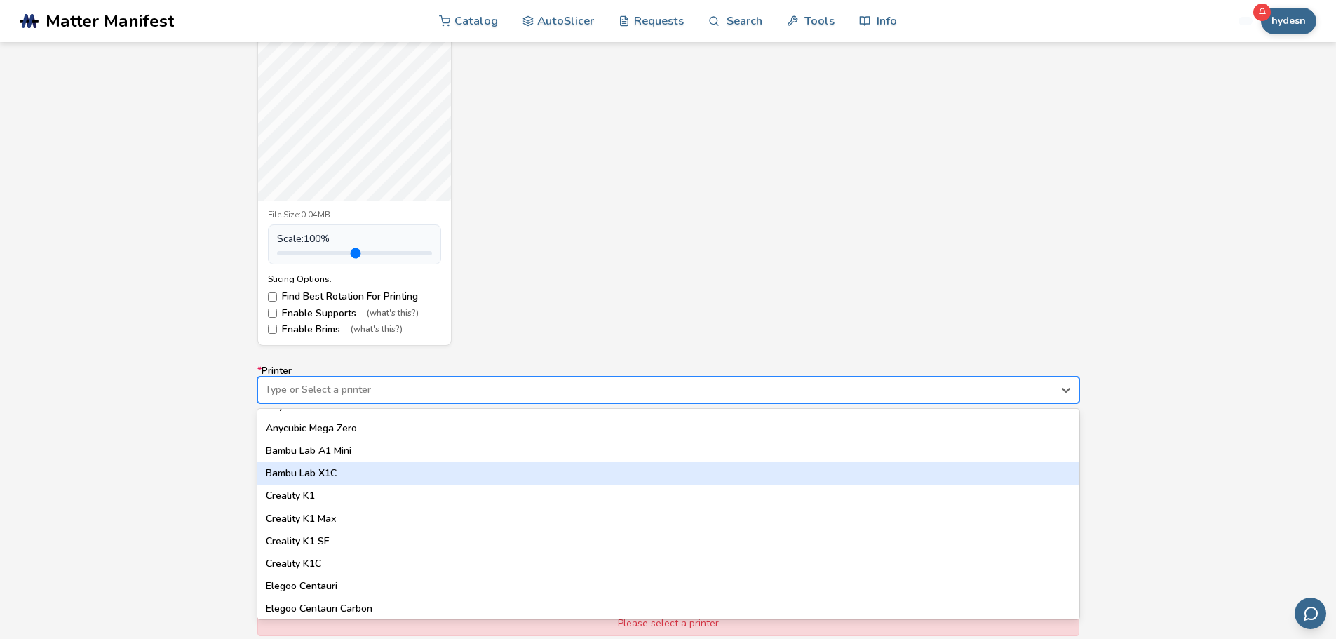
click at [316, 473] on div "Bambu Lab X1C" at bounding box center [668, 473] width 822 height 22
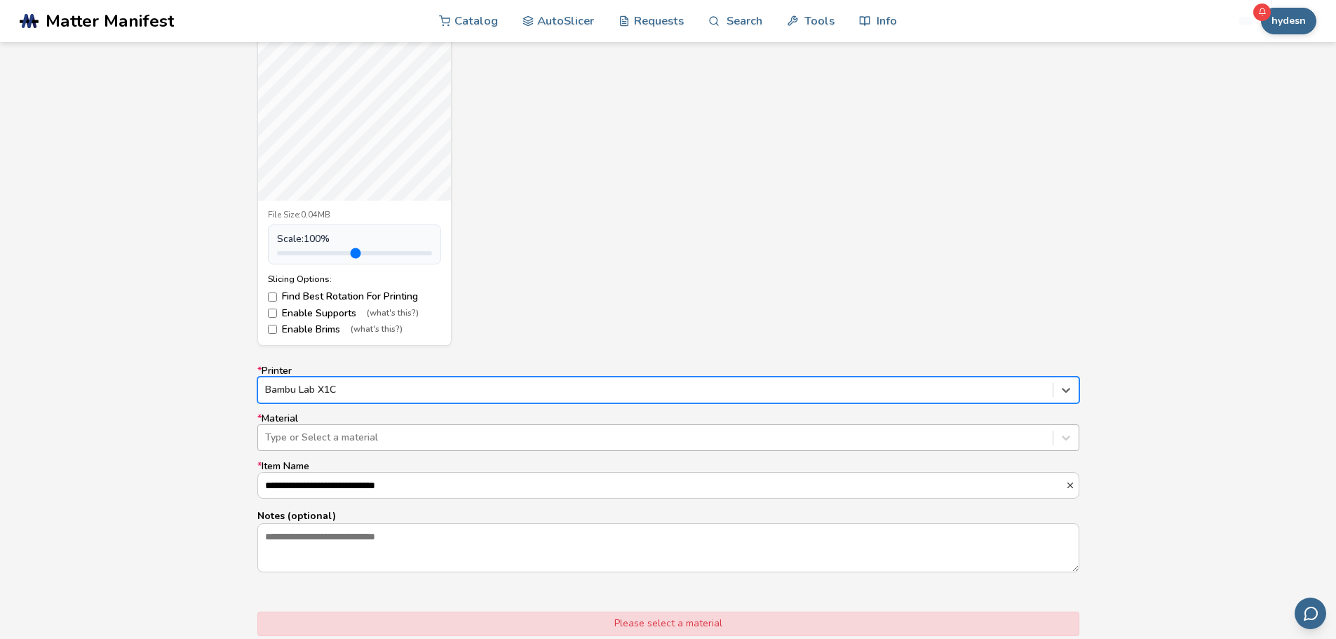
click at [364, 433] on div at bounding box center [655, 438] width 781 height 14
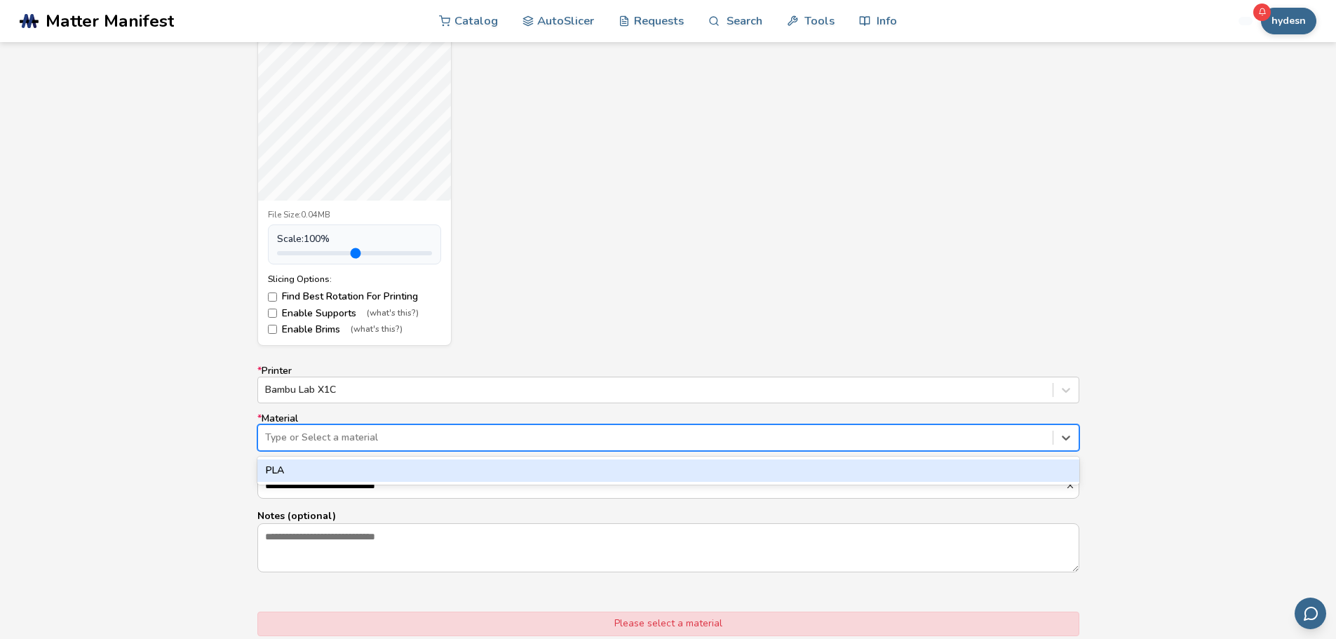
click at [340, 471] on div "PLA" at bounding box center [668, 470] width 822 height 22
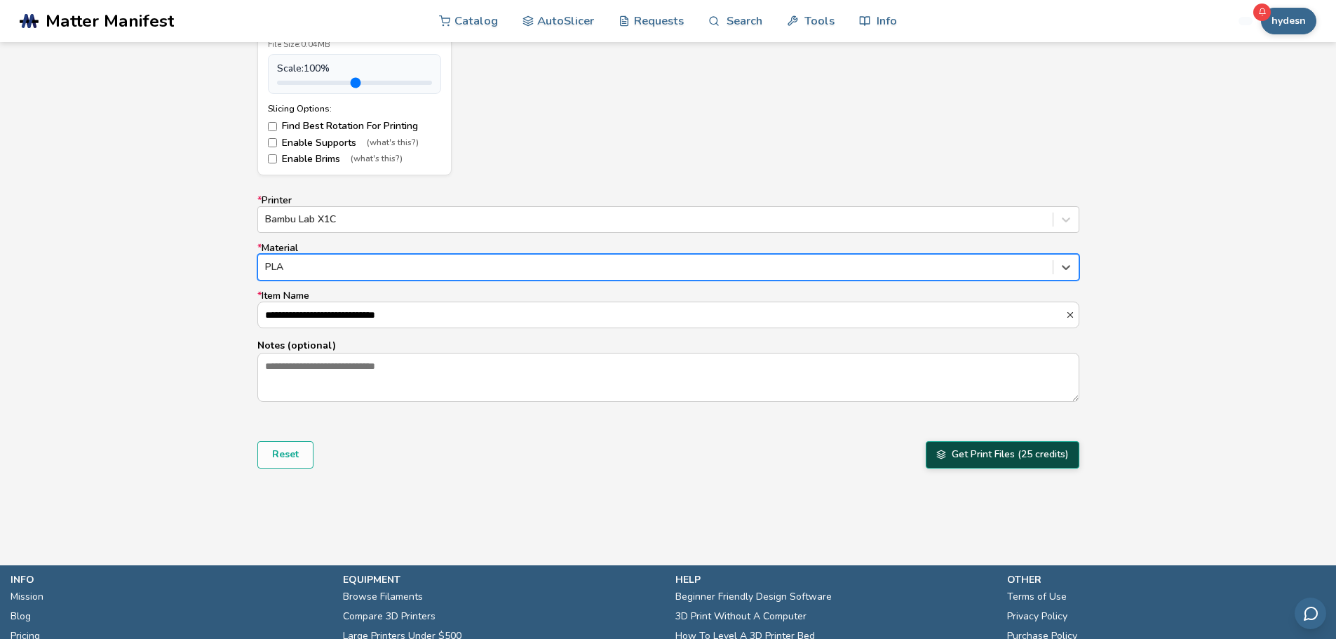
scroll to position [767, 0]
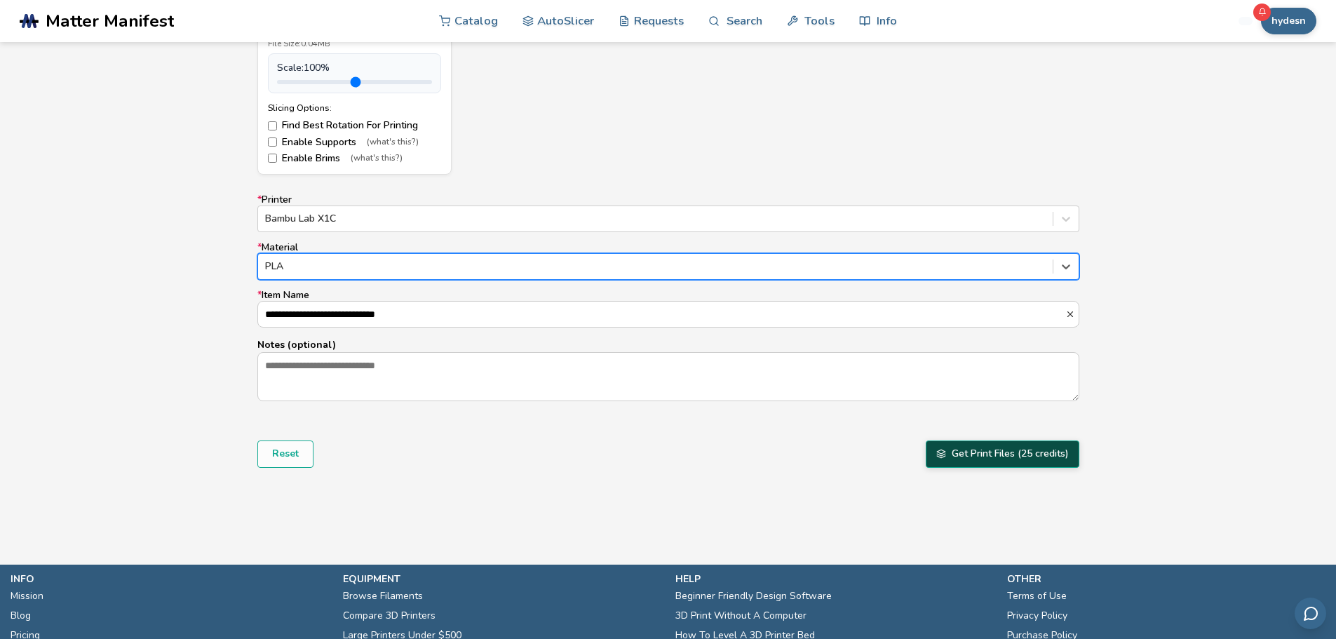
click at [989, 457] on button "Get Print Files (25 credits)" at bounding box center [1003, 453] width 154 height 27
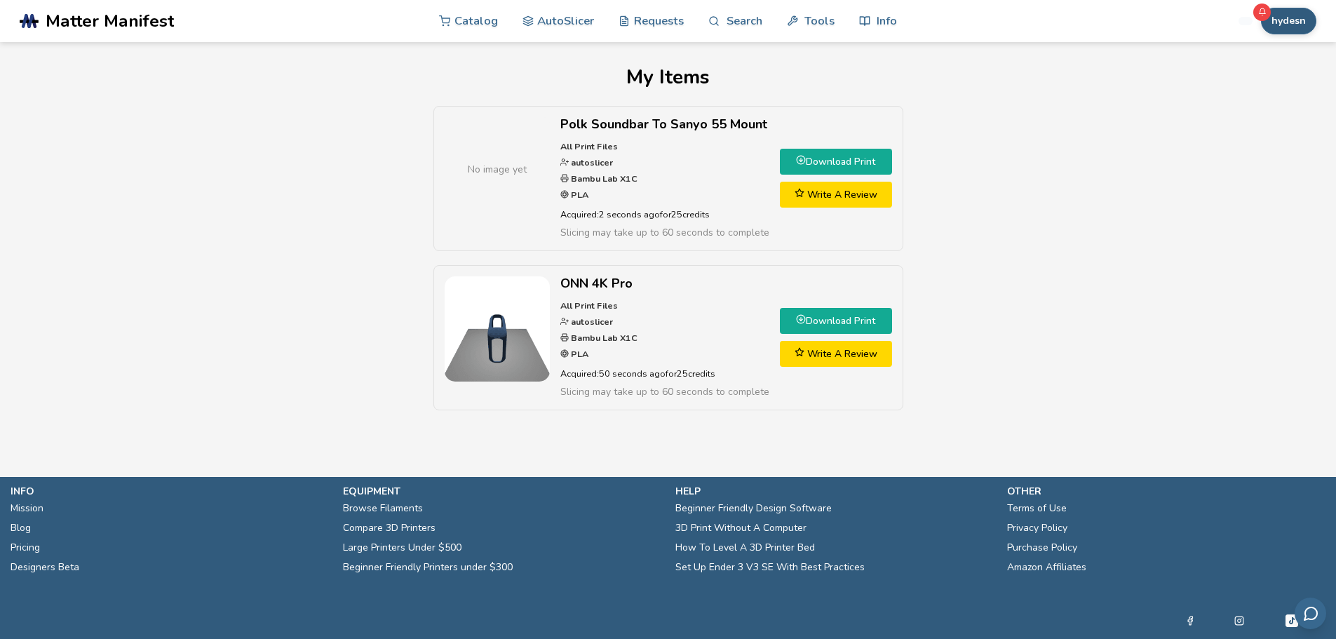
click at [1300, 22] on button "hydesn" at bounding box center [1288, 21] width 55 height 27
click at [543, 7] on link "AutoSlicer" at bounding box center [559, 20] width 72 height 42
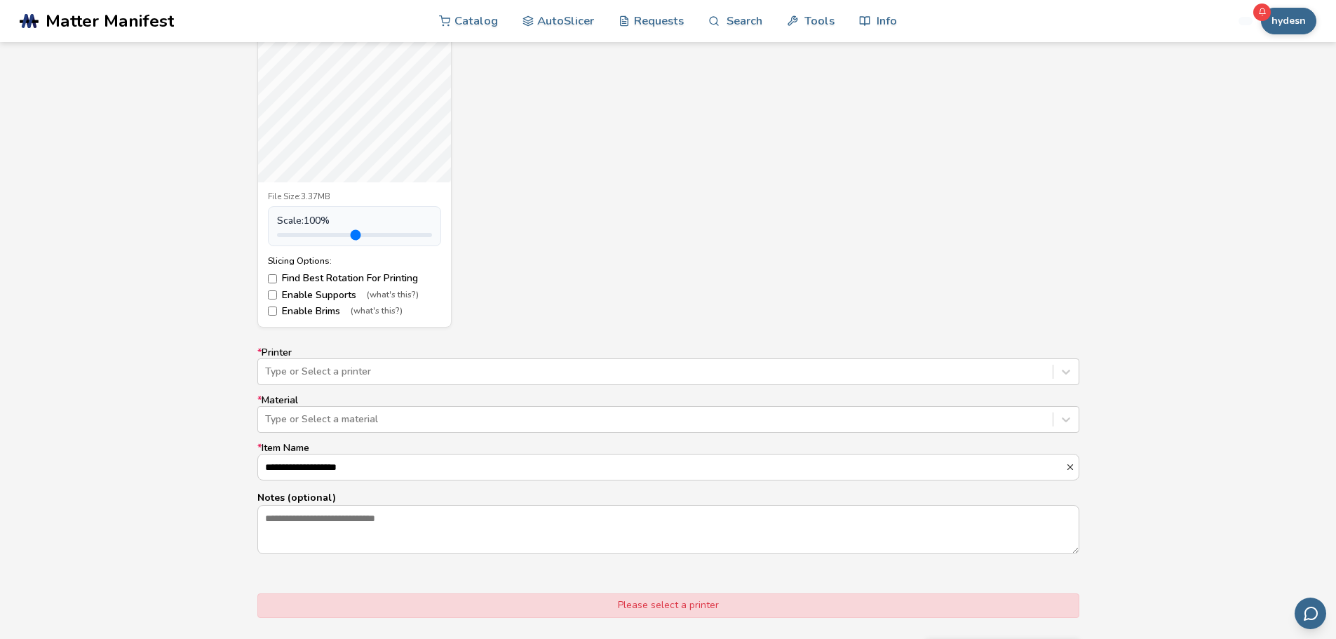
scroll to position [616, 0]
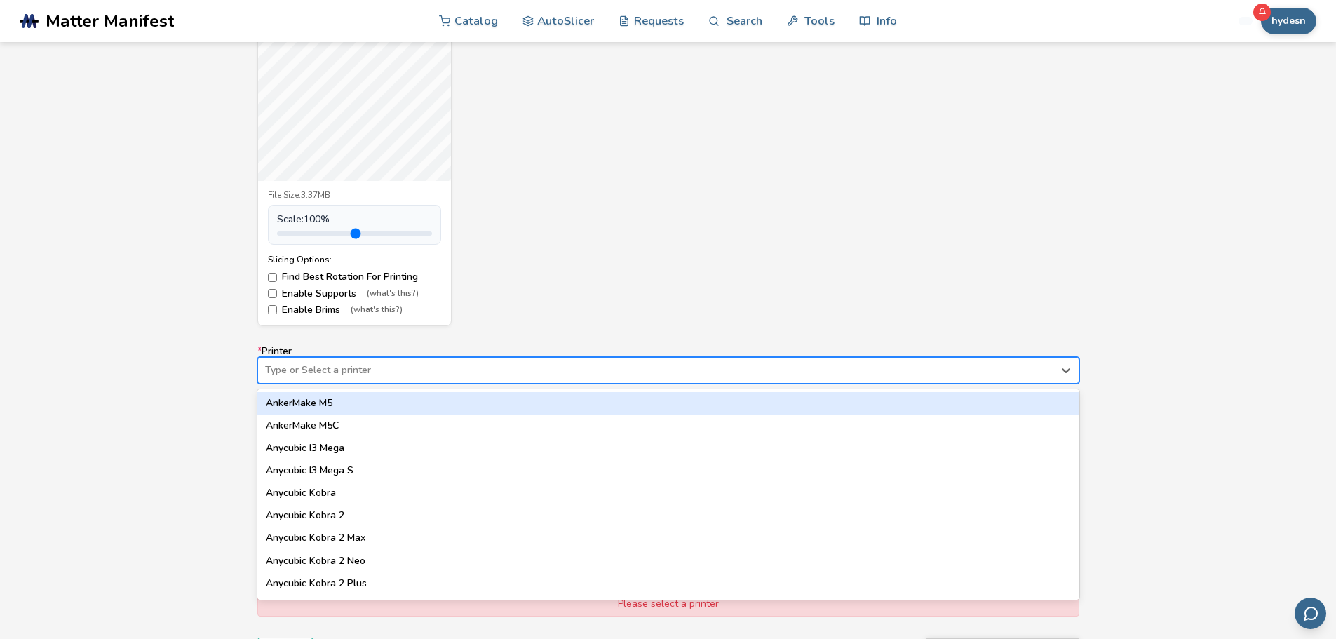
click at [384, 372] on div at bounding box center [655, 370] width 781 height 14
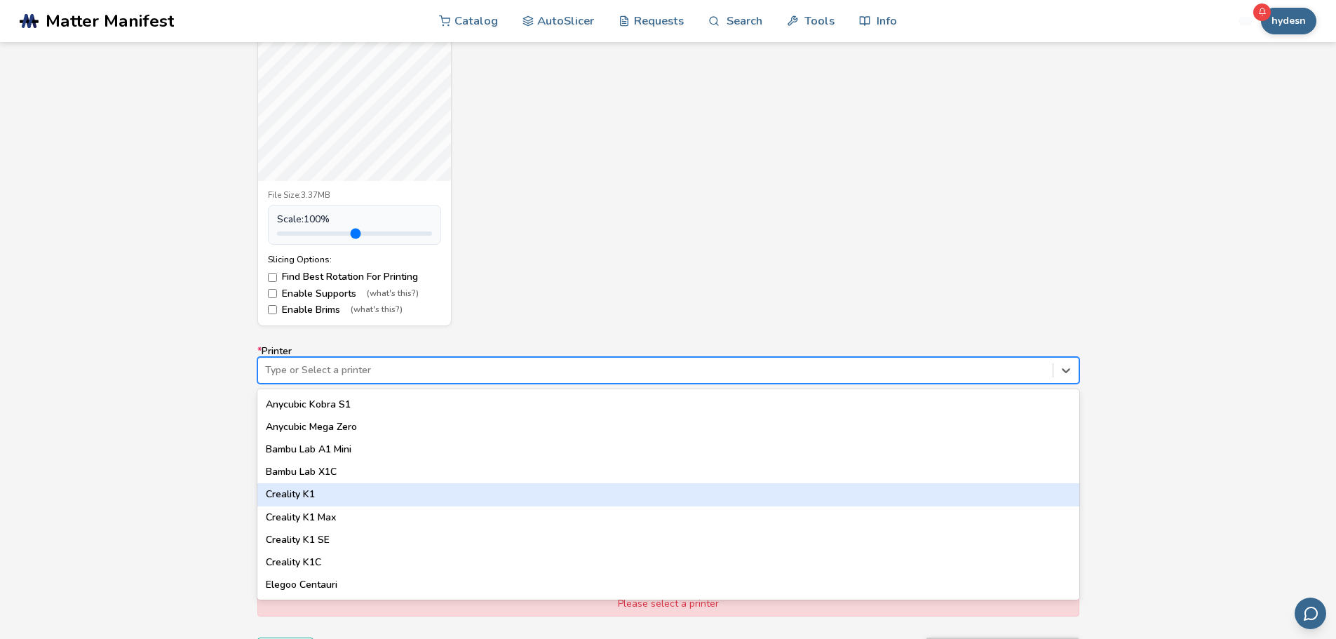
scroll to position [292, 0]
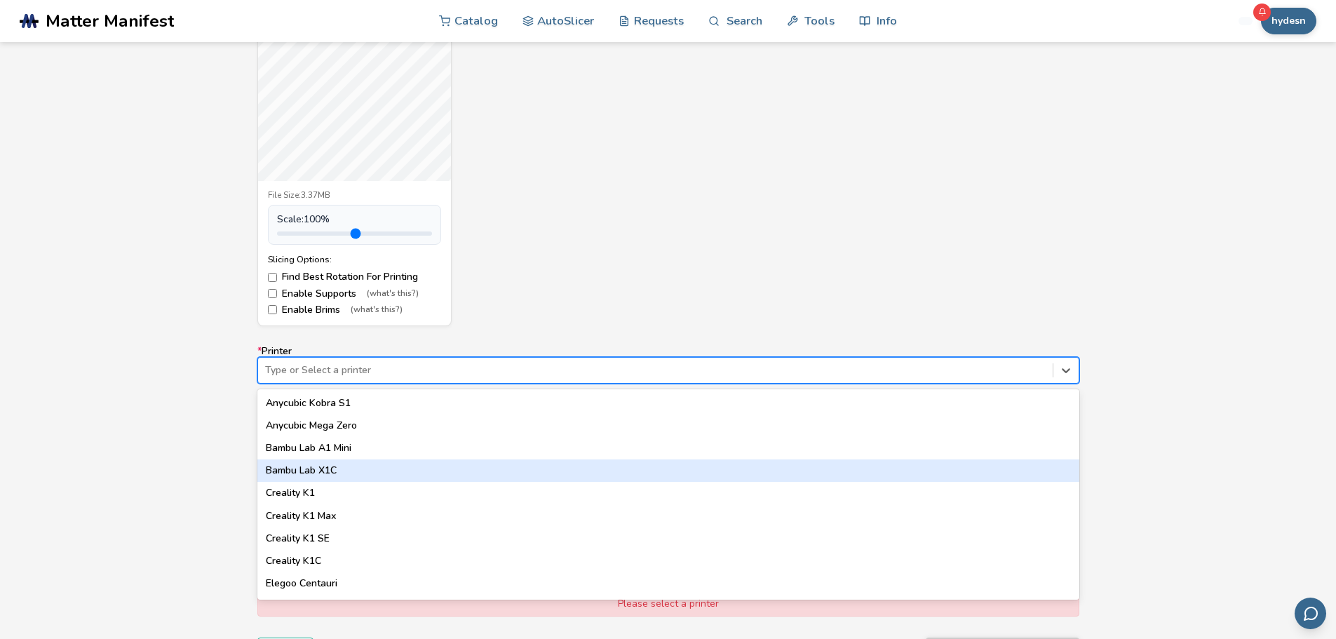
click at [324, 469] on div "Bambu Lab X1C" at bounding box center [668, 470] width 822 height 22
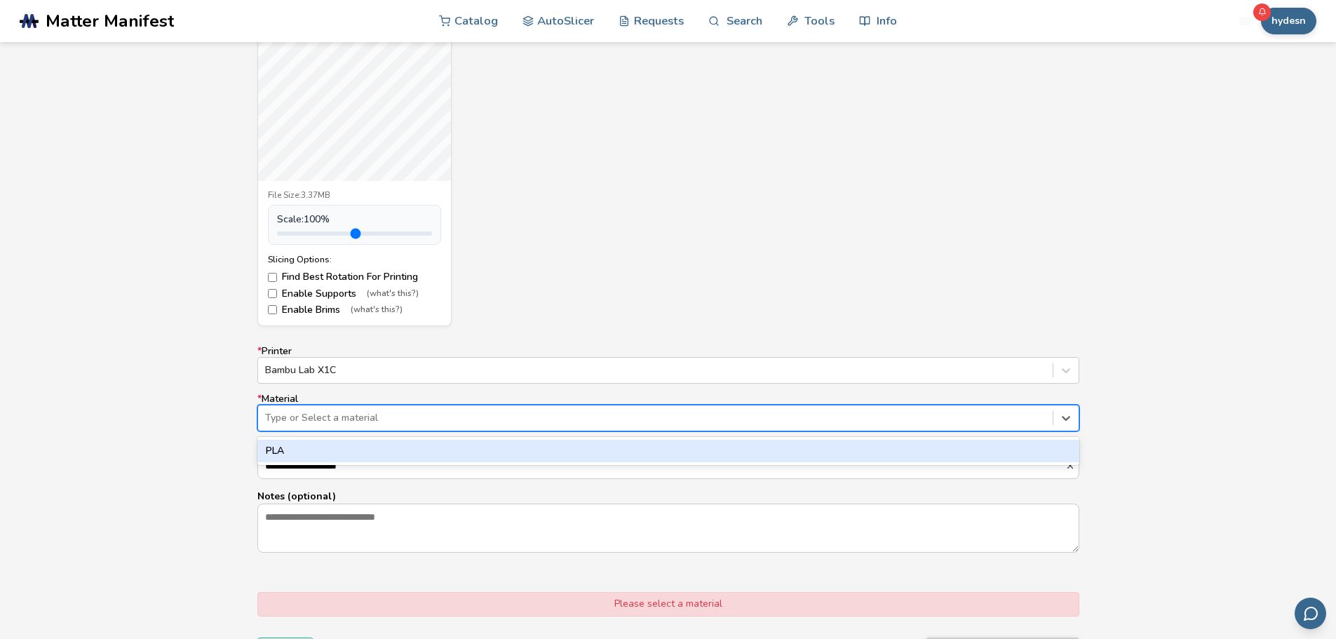
click at [338, 416] on div at bounding box center [655, 418] width 781 height 14
click at [335, 450] on div "PLA" at bounding box center [668, 451] width 822 height 22
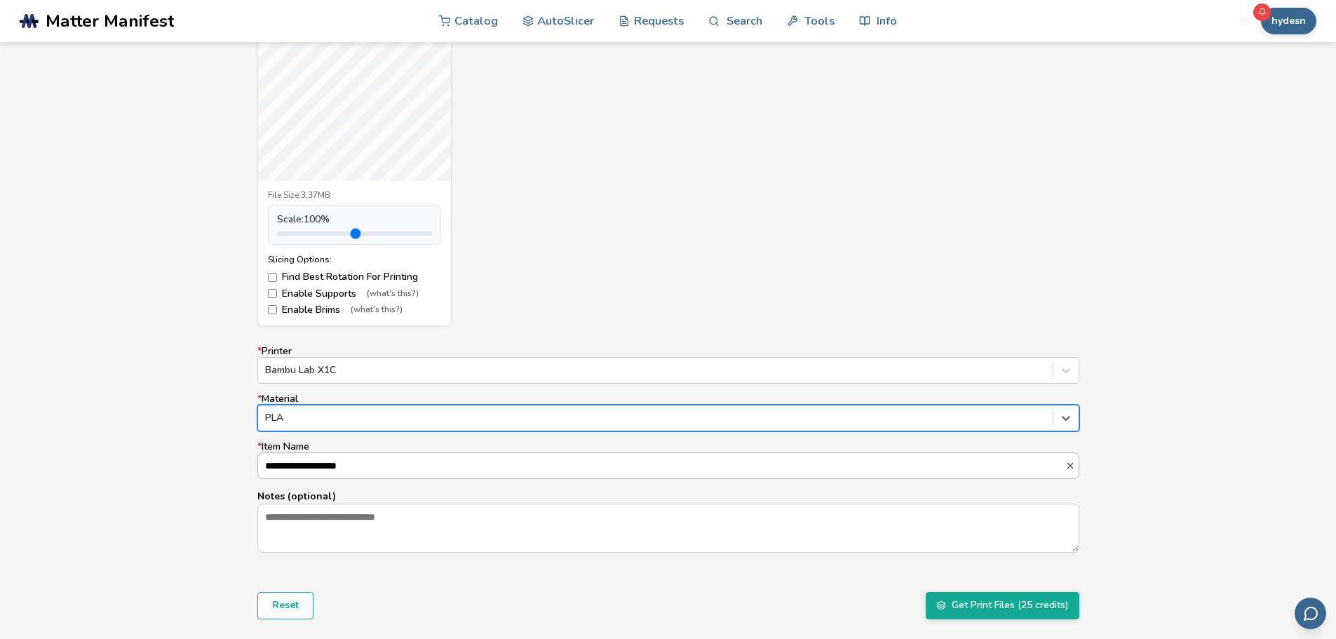
click at [334, 465] on input "**********" at bounding box center [661, 465] width 807 height 25
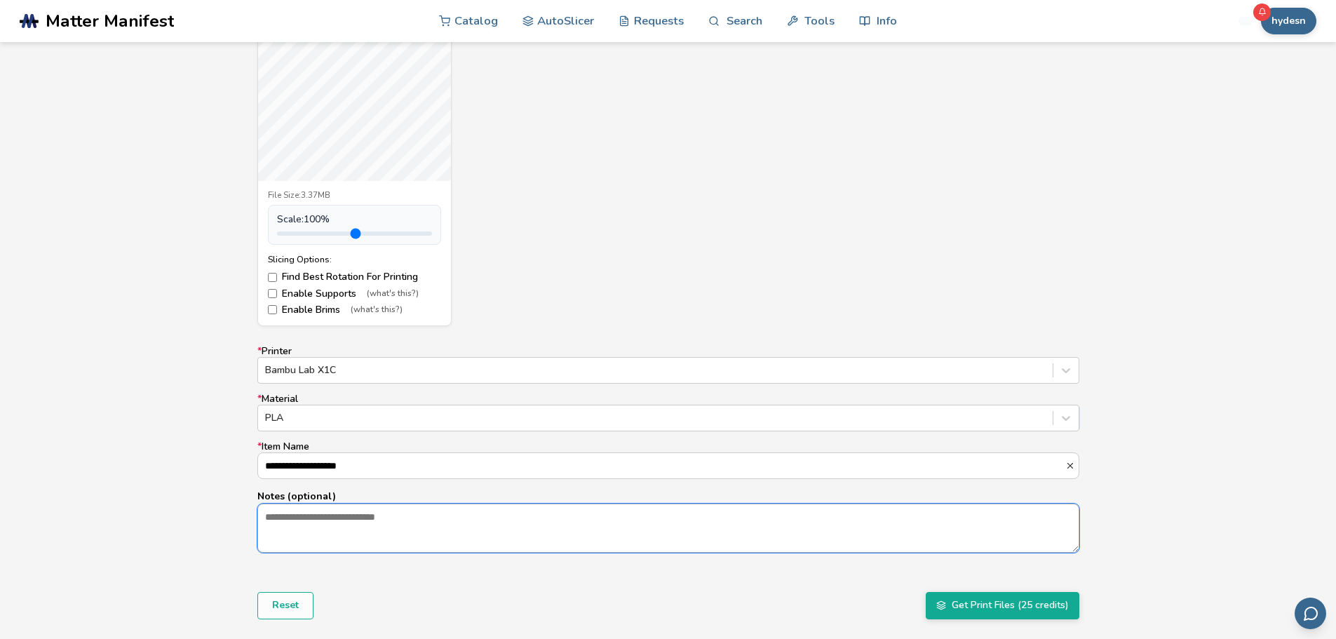
click at [465, 521] on textarea "Notes (optional)" at bounding box center [668, 528] width 821 height 48
click at [983, 607] on button "Get Print Files (25 credits)" at bounding box center [1003, 605] width 154 height 27
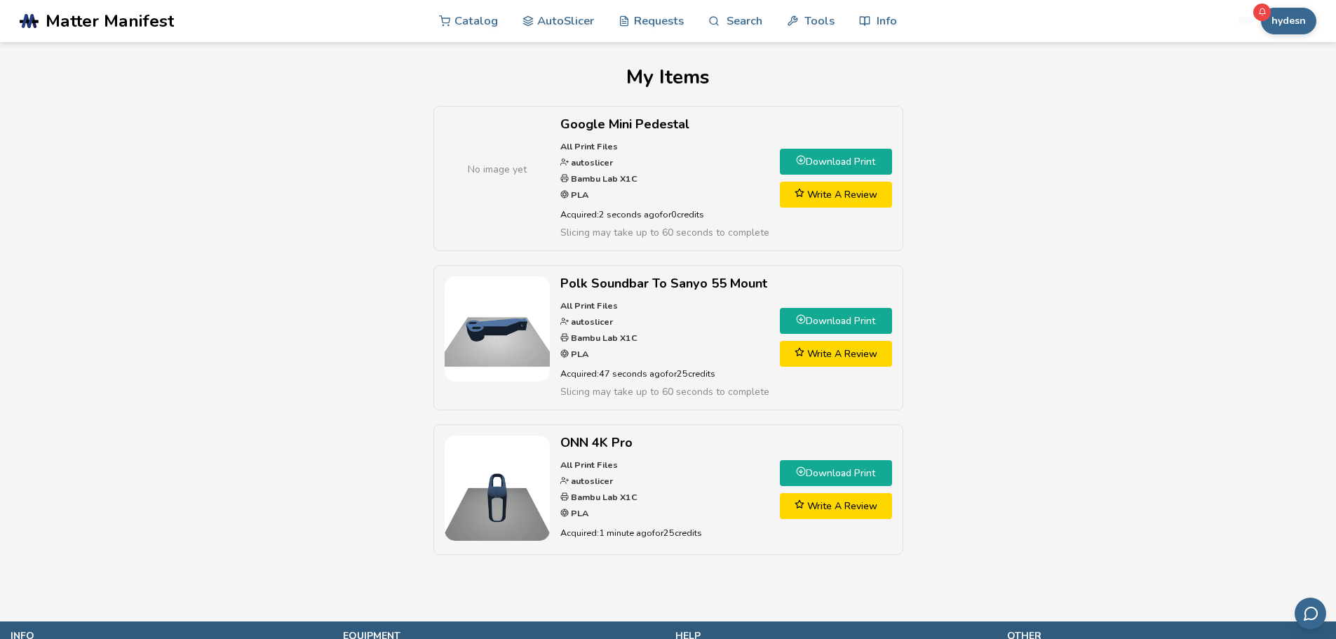
click at [831, 472] on link "Download Print" at bounding box center [836, 473] width 112 height 26
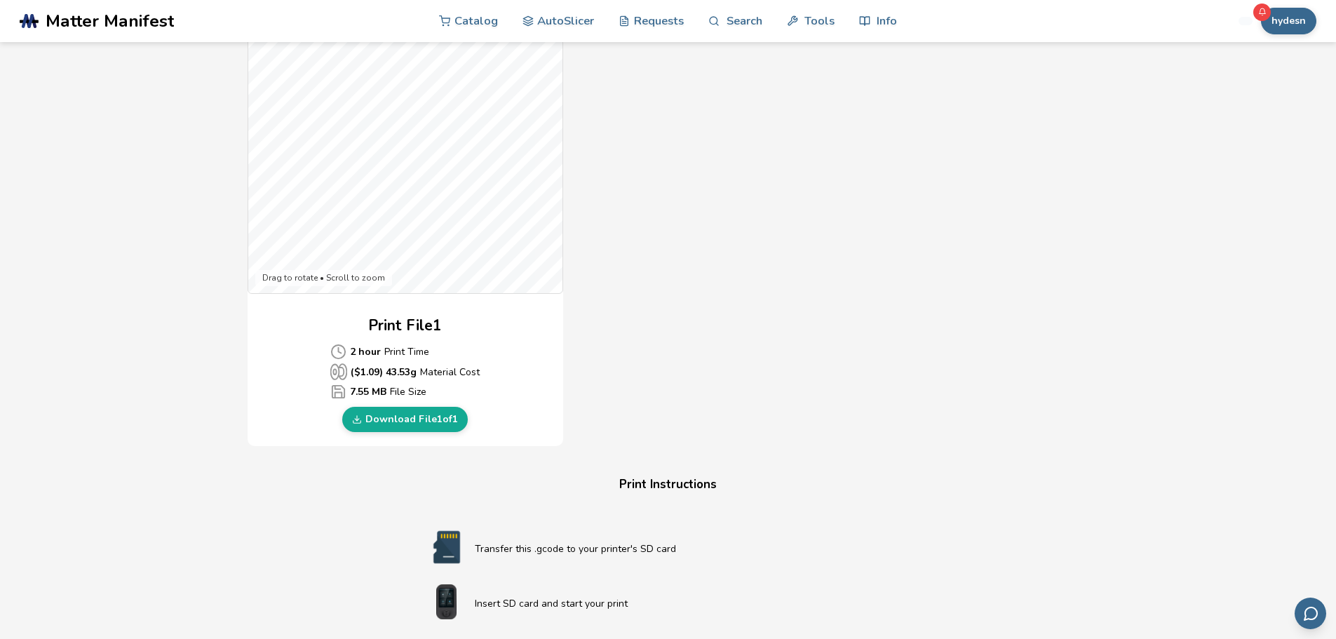
scroll to position [426, 0]
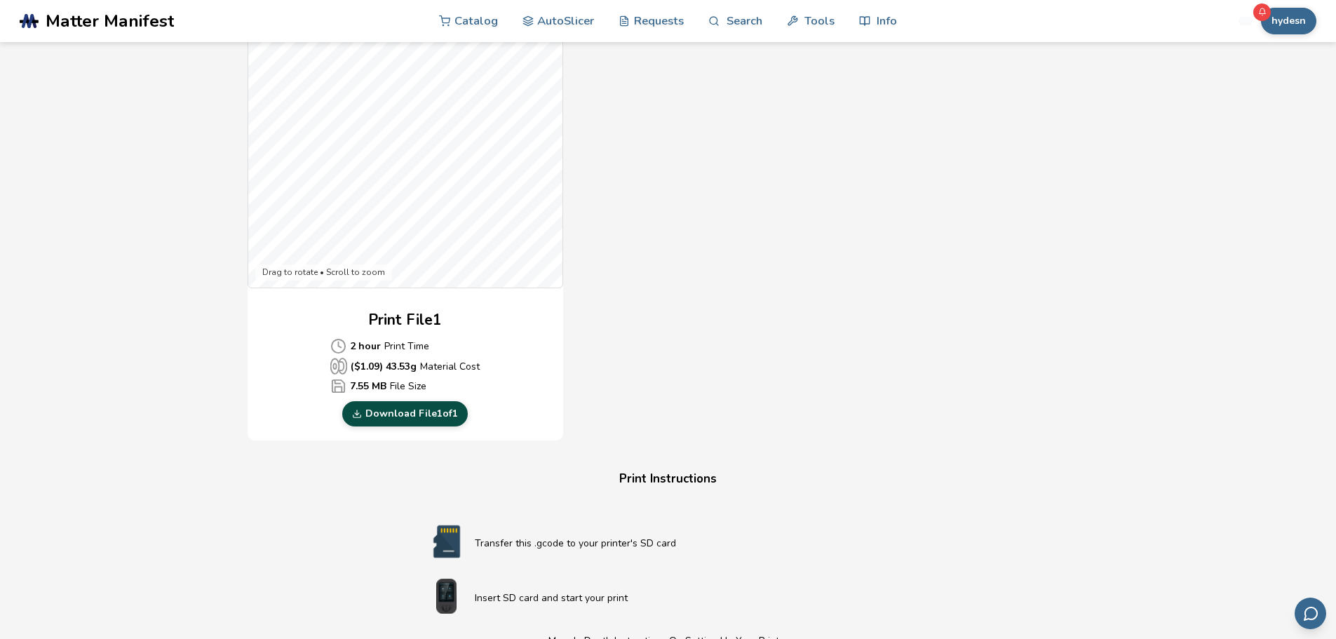
click at [391, 411] on link "Download File 1 of 1" at bounding box center [405, 413] width 126 height 25
click at [892, 182] on div "Gcode Preview Drag to rotate • Scroll to zoom Print File 1 2 hour Print Time ($…" at bounding box center [669, 186] width 842 height 511
click at [1289, 18] on button "hydesn" at bounding box center [1288, 21] width 55 height 27
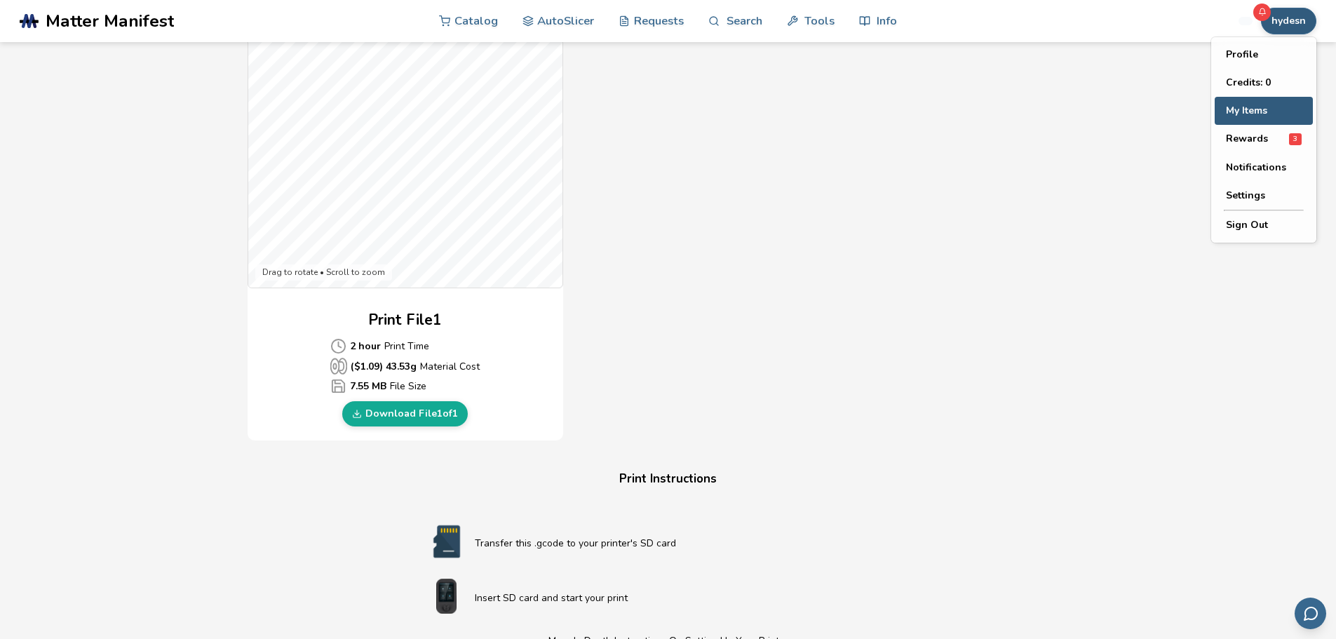
click at [1256, 105] on button "My Items" at bounding box center [1264, 111] width 98 height 28
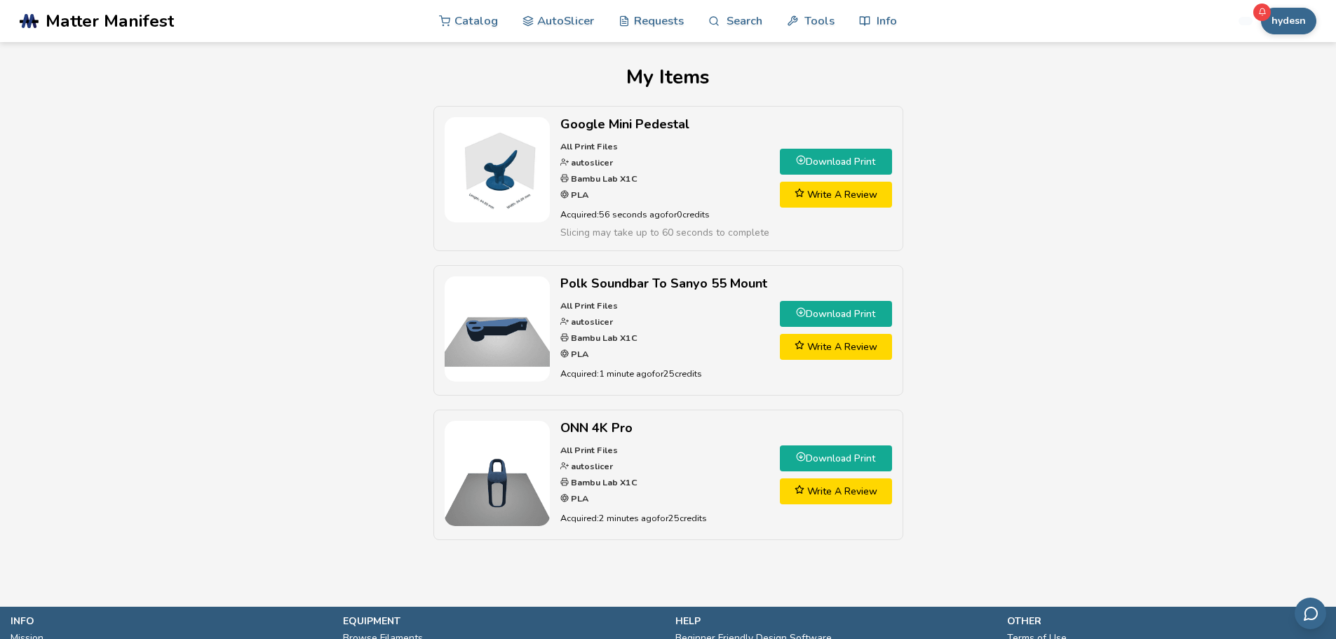
click at [817, 318] on link "Download Print" at bounding box center [836, 314] width 112 height 26
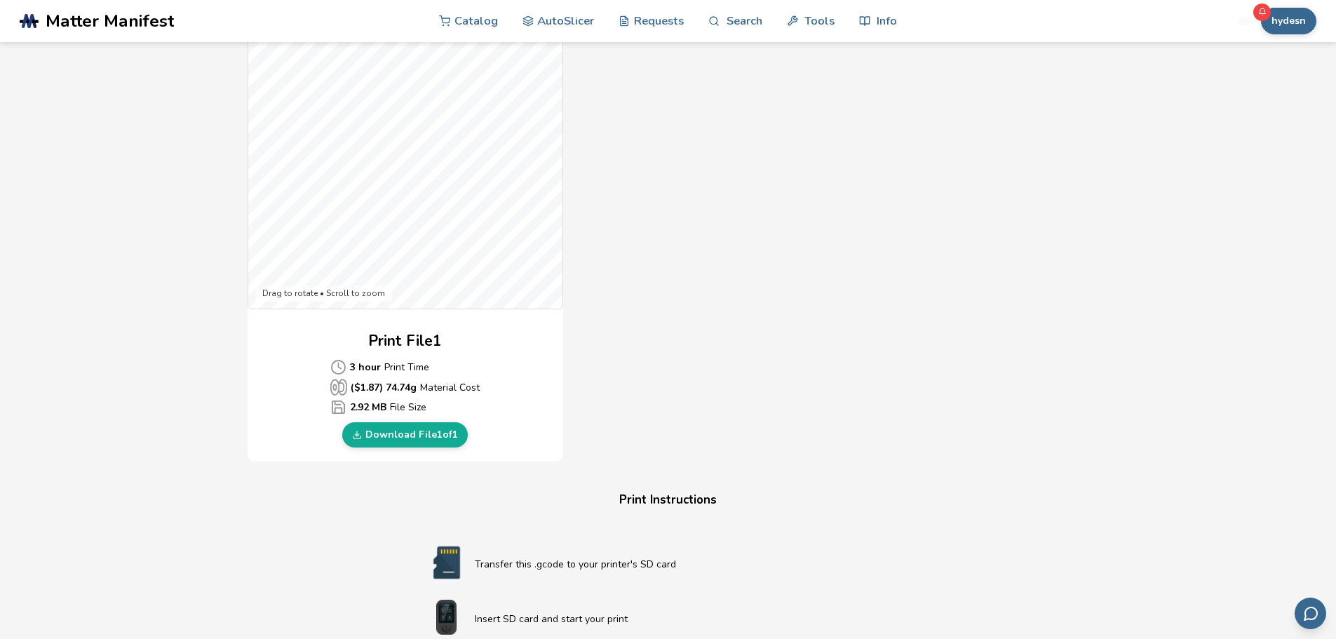
scroll to position [398, 0]
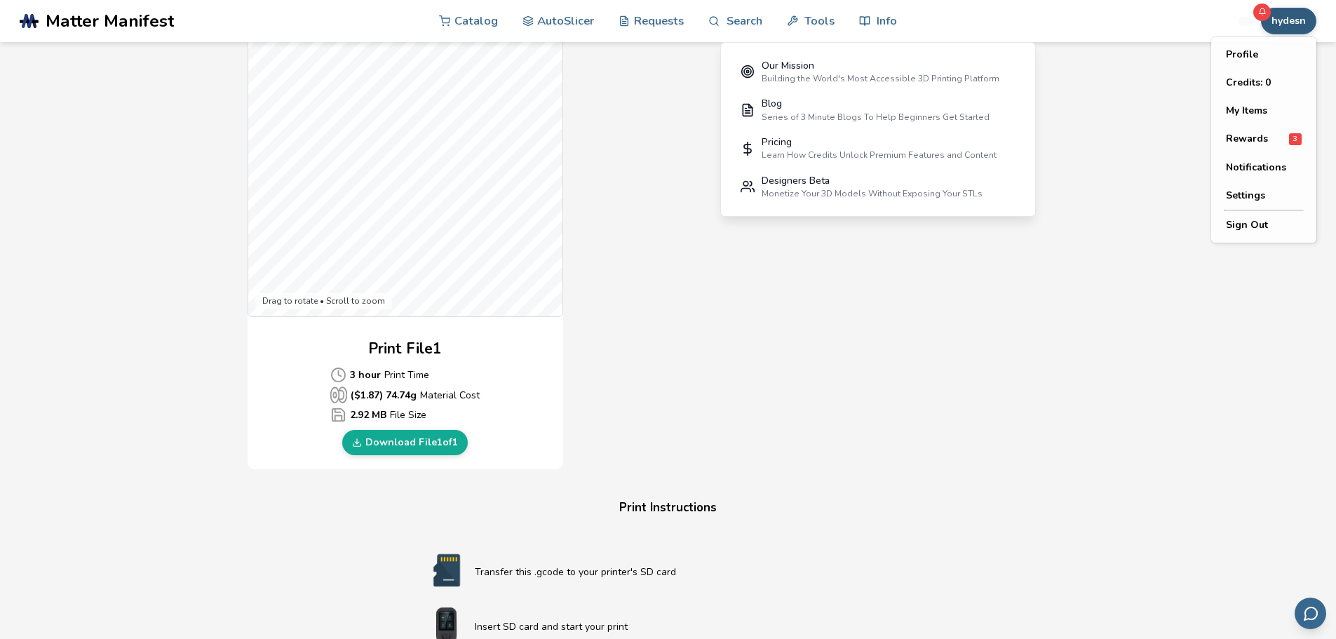
click at [1291, 13] on button "hydesn" at bounding box center [1288, 21] width 55 height 27
click at [1252, 107] on button "My Items" at bounding box center [1264, 111] width 98 height 28
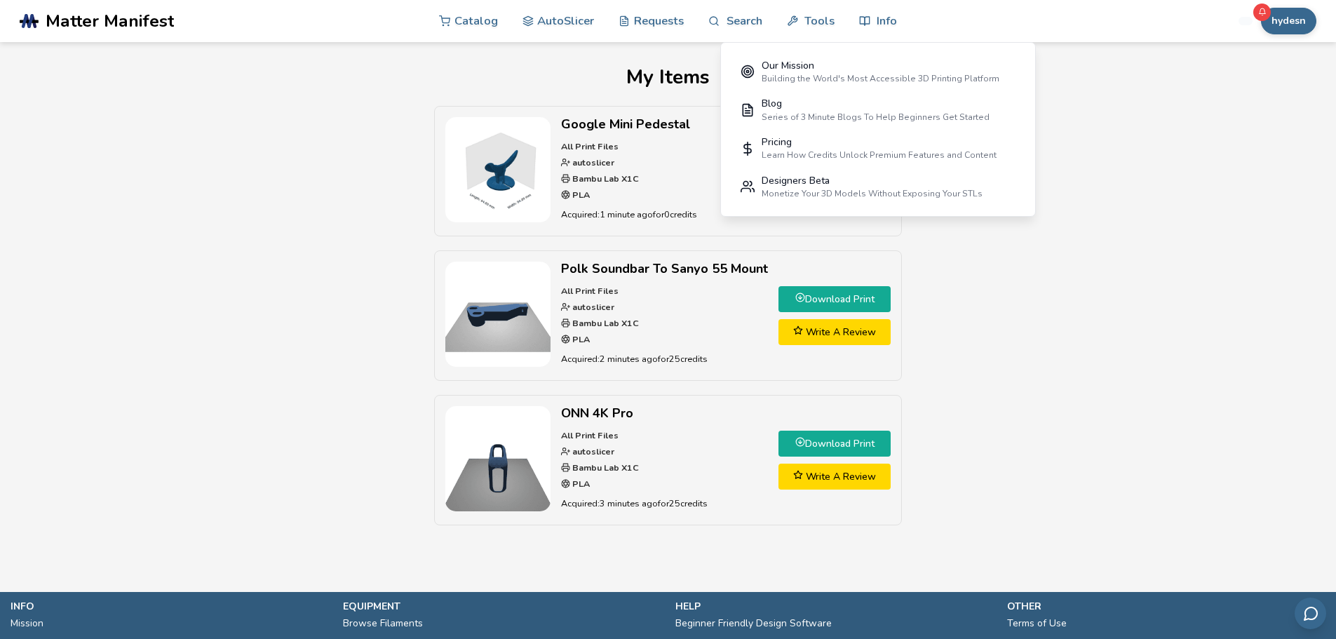
click at [303, 222] on div "Google Mini Pedestal All Print Files autoslicer Bambu Lab X1C PLA Acquired: 1 m…" at bounding box center [668, 322] width 1209 height 433
drag, startPoint x: 1072, startPoint y: 285, endPoint x: 1104, endPoint y: 284, distance: 32.3
click at [1085, 283] on div "Google Mini Pedestal All Print Files autoslicer Bambu Lab X1C PLA Acquired: 1 m…" at bounding box center [668, 322] width 1209 height 433
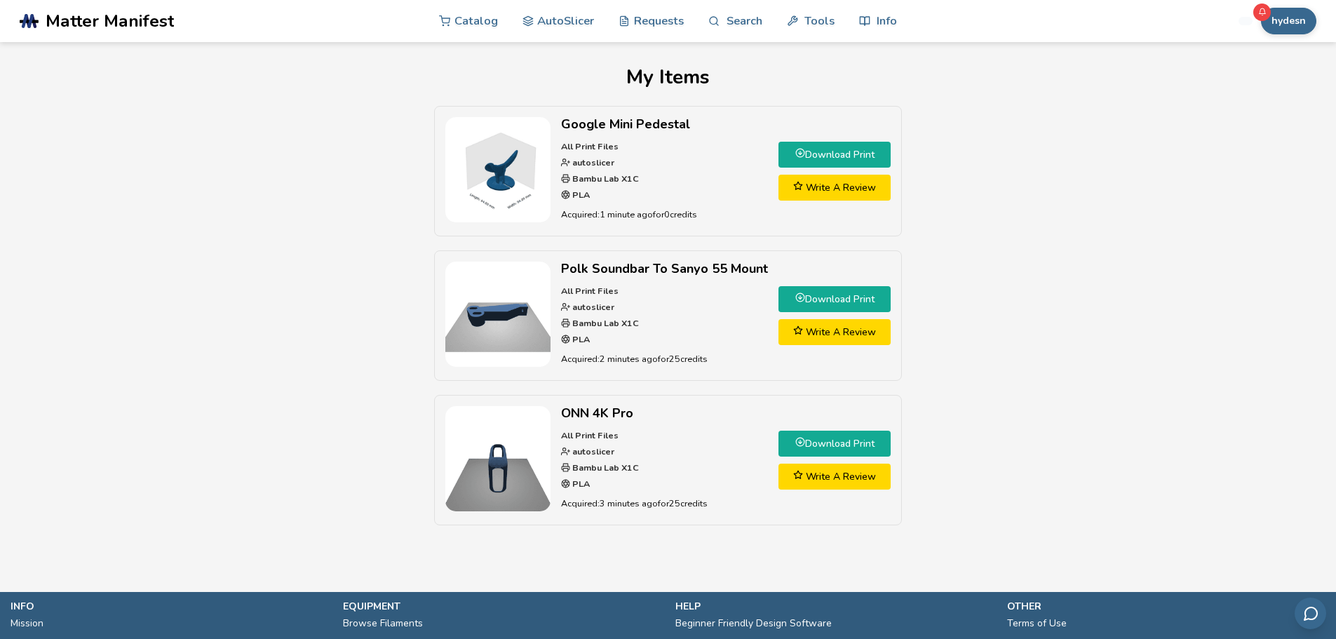
click at [831, 155] on link "Download Print" at bounding box center [835, 155] width 112 height 26
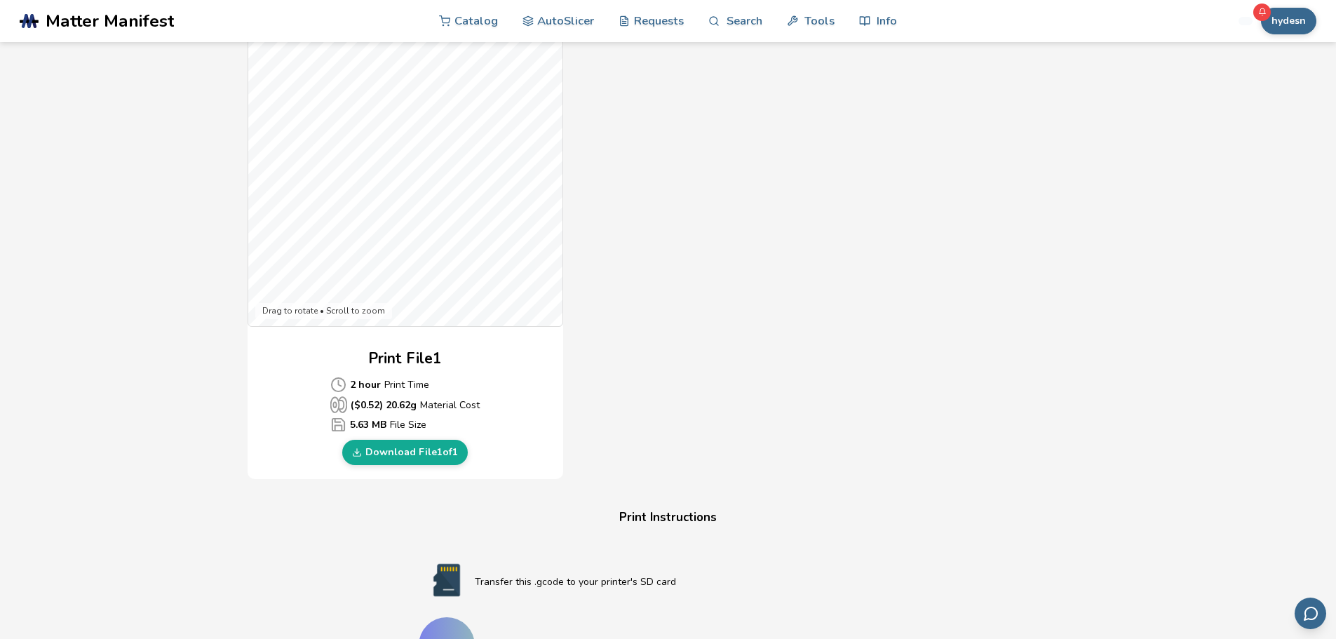
scroll to position [393, 0]
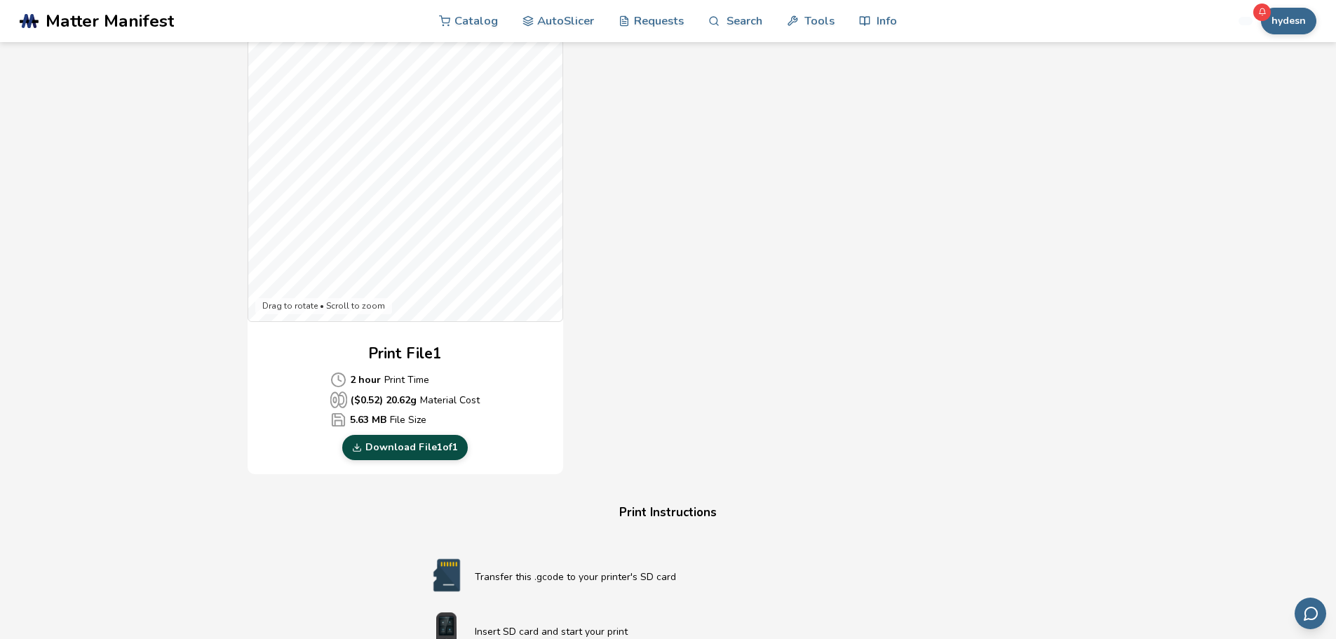
click at [402, 445] on link "Download File 1 of 1" at bounding box center [405, 447] width 126 height 25
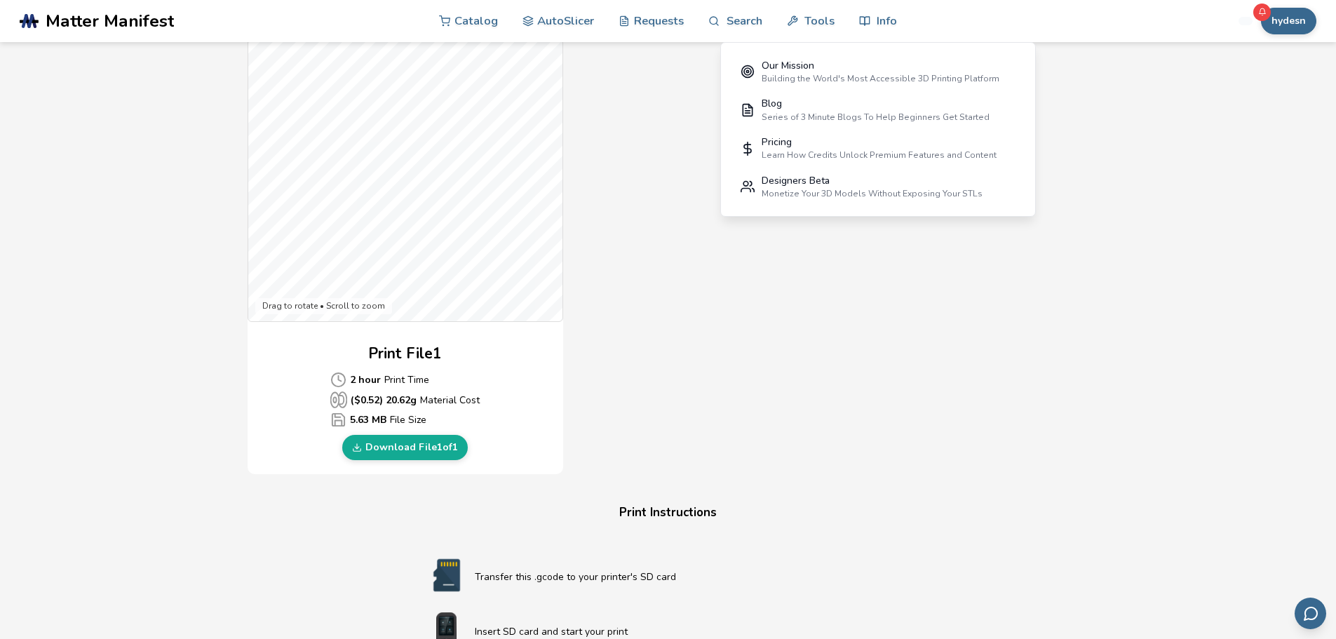
click at [840, 439] on div "Gcode Preview Drag to rotate • Scroll to zoom Print File 1 2 hour Print Time ($…" at bounding box center [669, 219] width 842 height 511
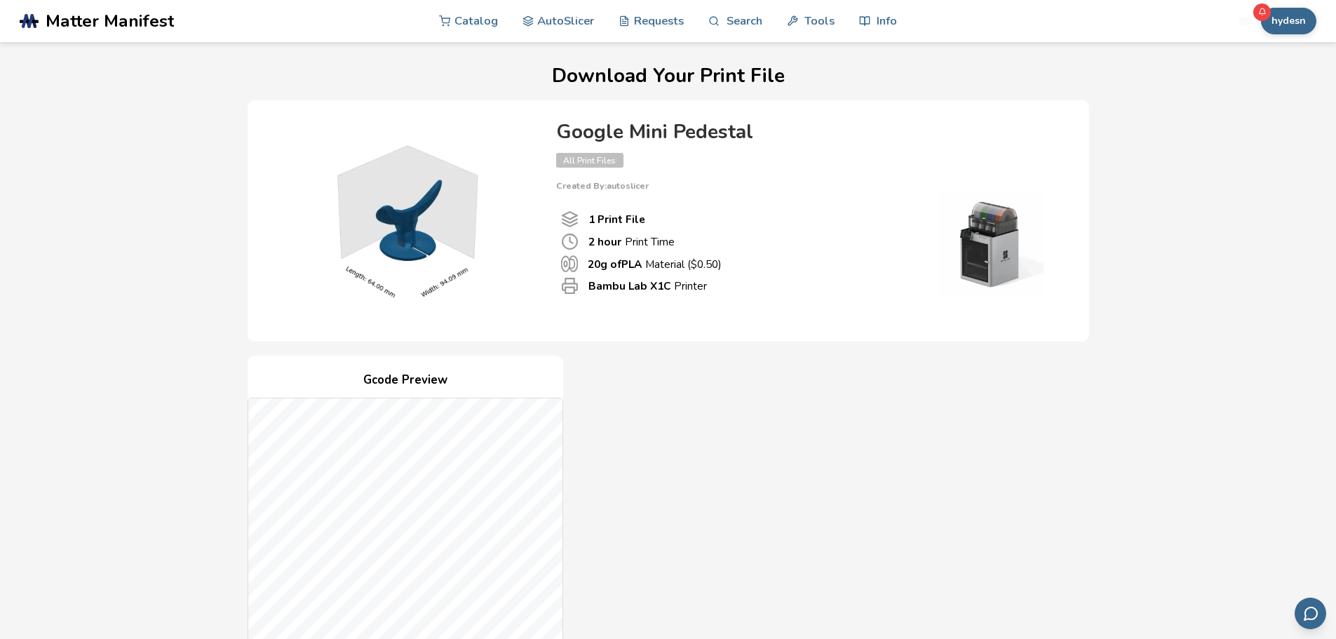
scroll to position [0, 0]
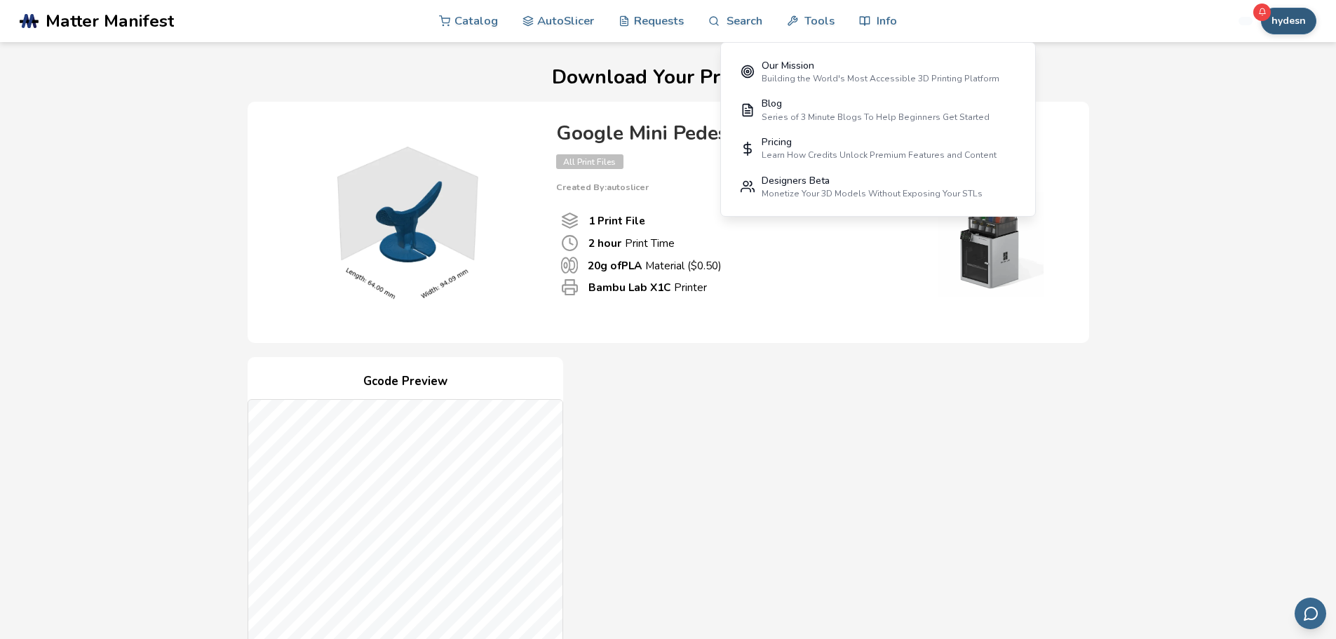
click at [1278, 16] on button "hydesn" at bounding box center [1288, 21] width 55 height 27
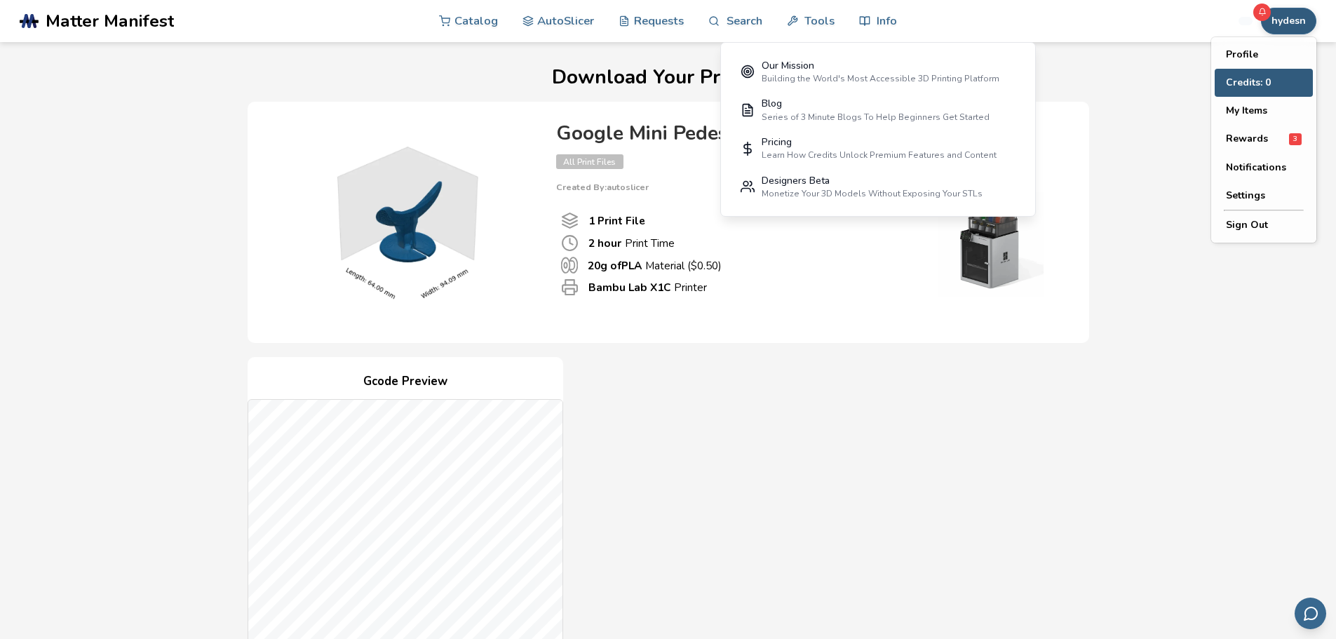
click at [1260, 81] on button "Credits: 0" at bounding box center [1264, 83] width 98 height 28
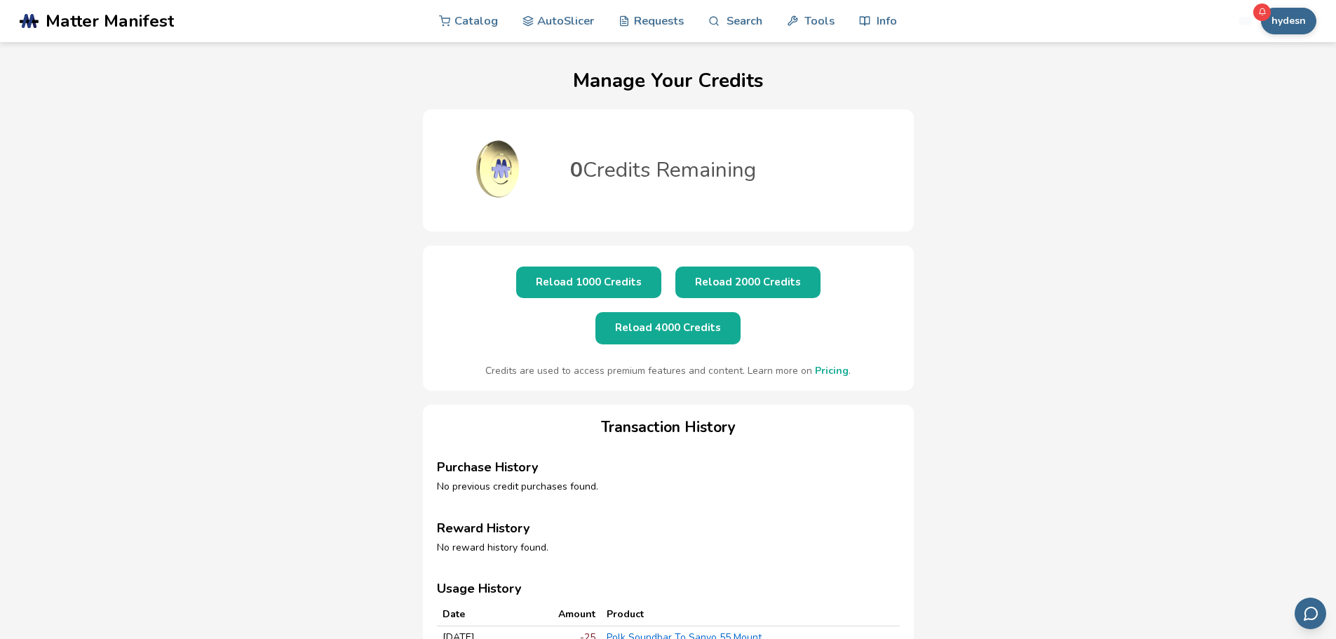
click at [532, 284] on button "Reload 1000 Credits" at bounding box center [588, 283] width 145 height 32
click at [1290, 18] on button "hydesn" at bounding box center [1288, 21] width 55 height 27
click at [1255, 137] on span "Rewards" at bounding box center [1247, 138] width 42 height 11
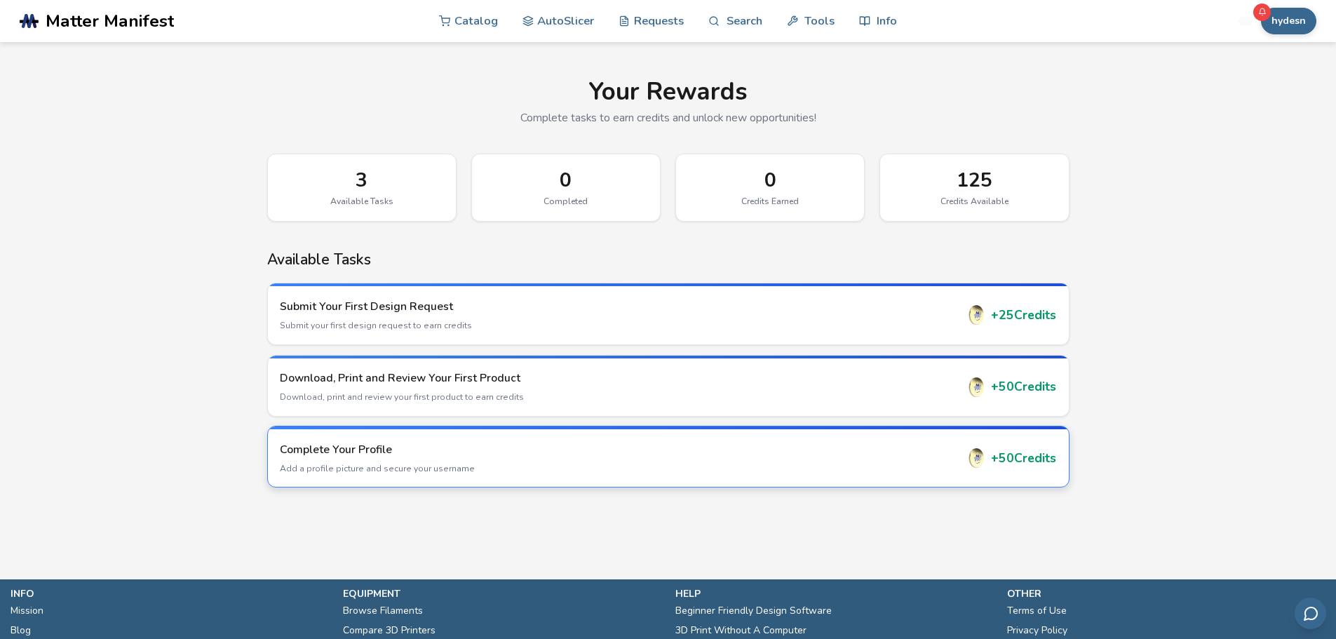
click at [461, 473] on p "Add a profile picture and secure your username" at bounding box center [618, 468] width 677 height 13
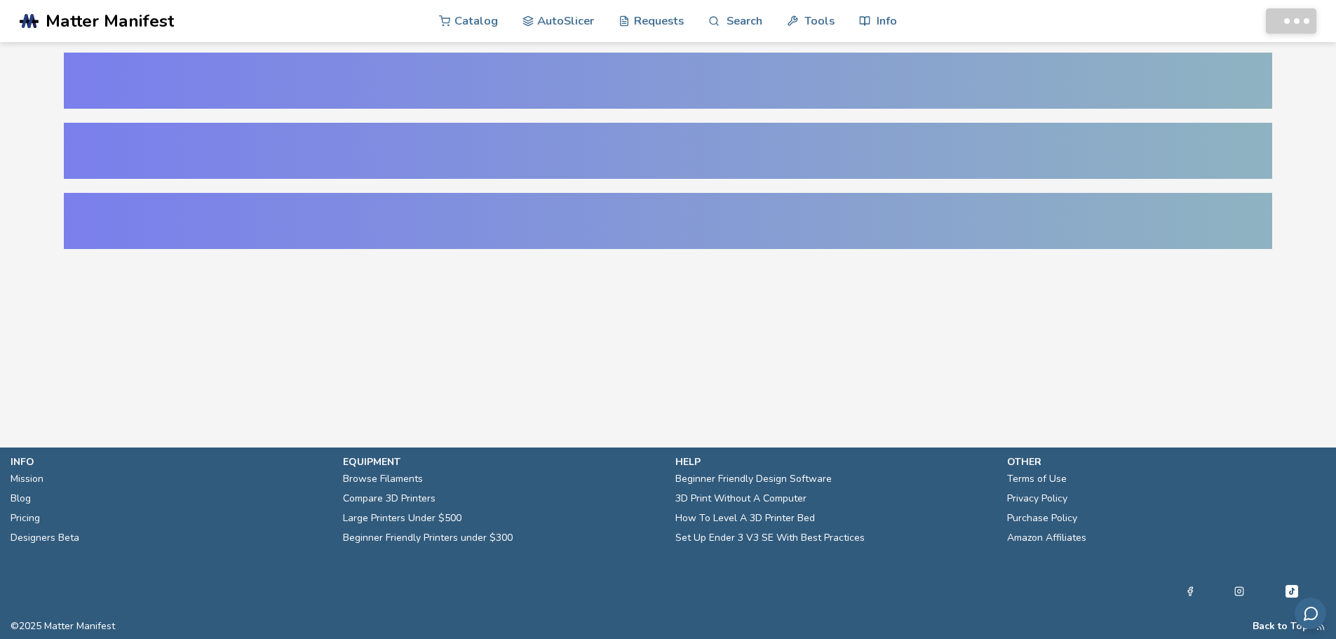
select select "**********"
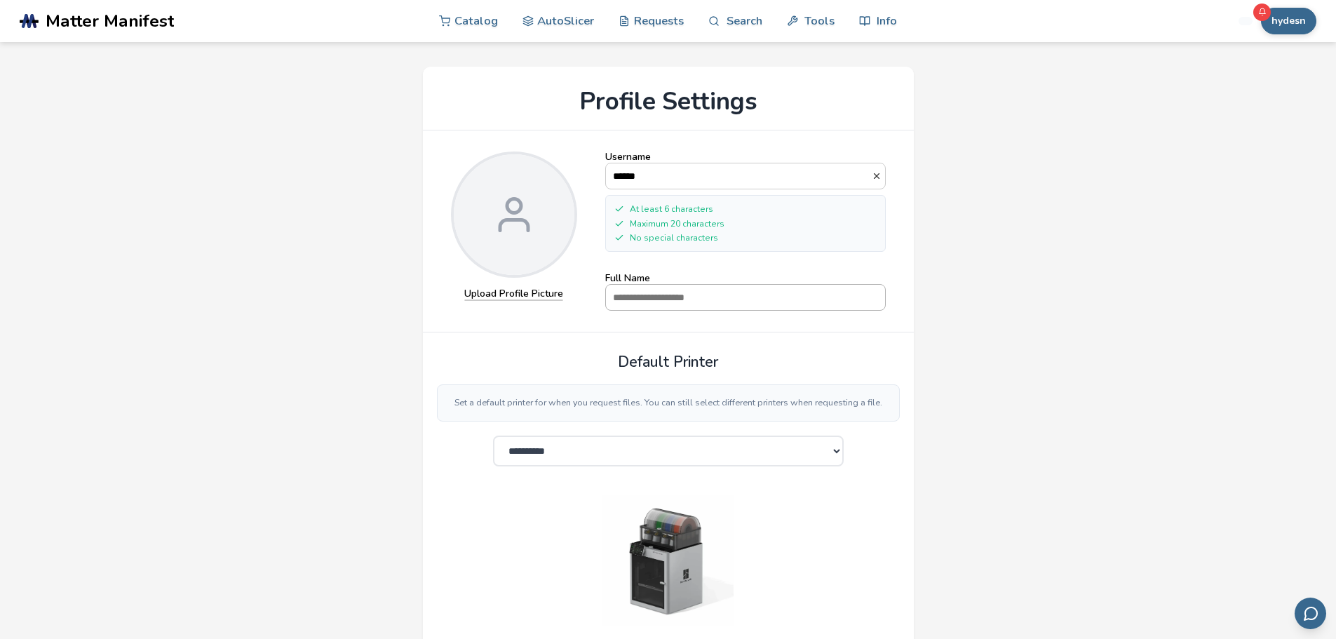
click at [669, 292] on input "Full Name" at bounding box center [745, 297] width 279 height 25
type input "**********"
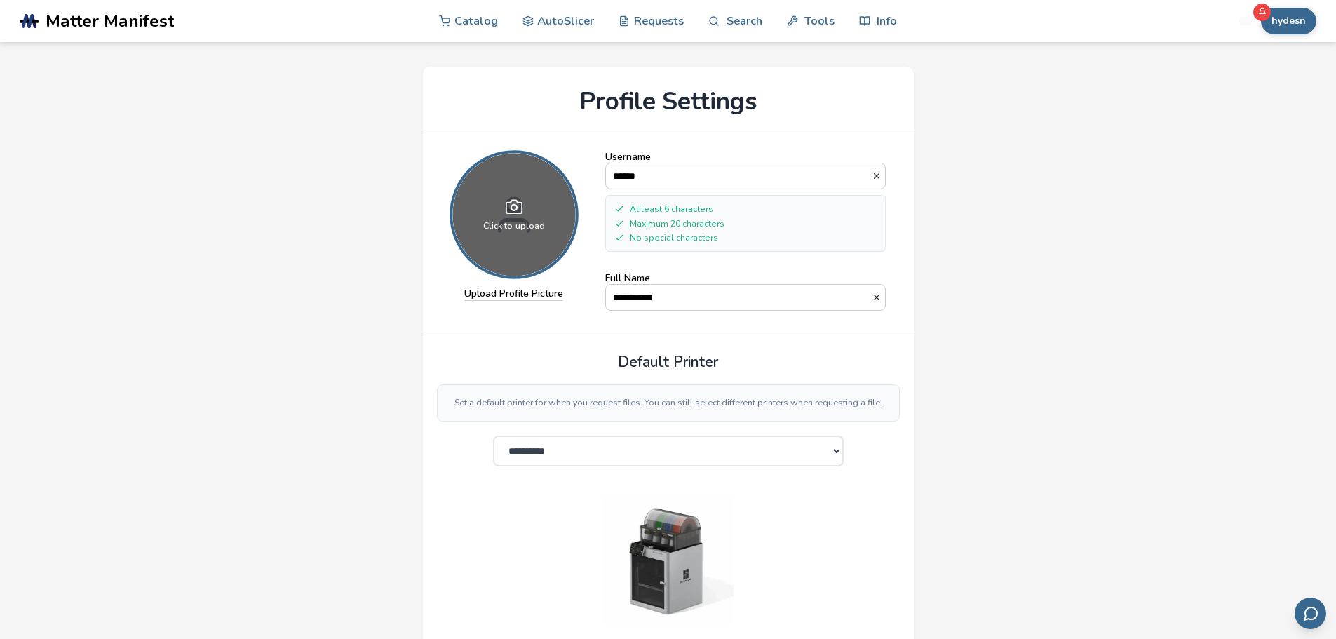
click at [523, 221] on span "Click to upload" at bounding box center [514, 226] width 62 height 10
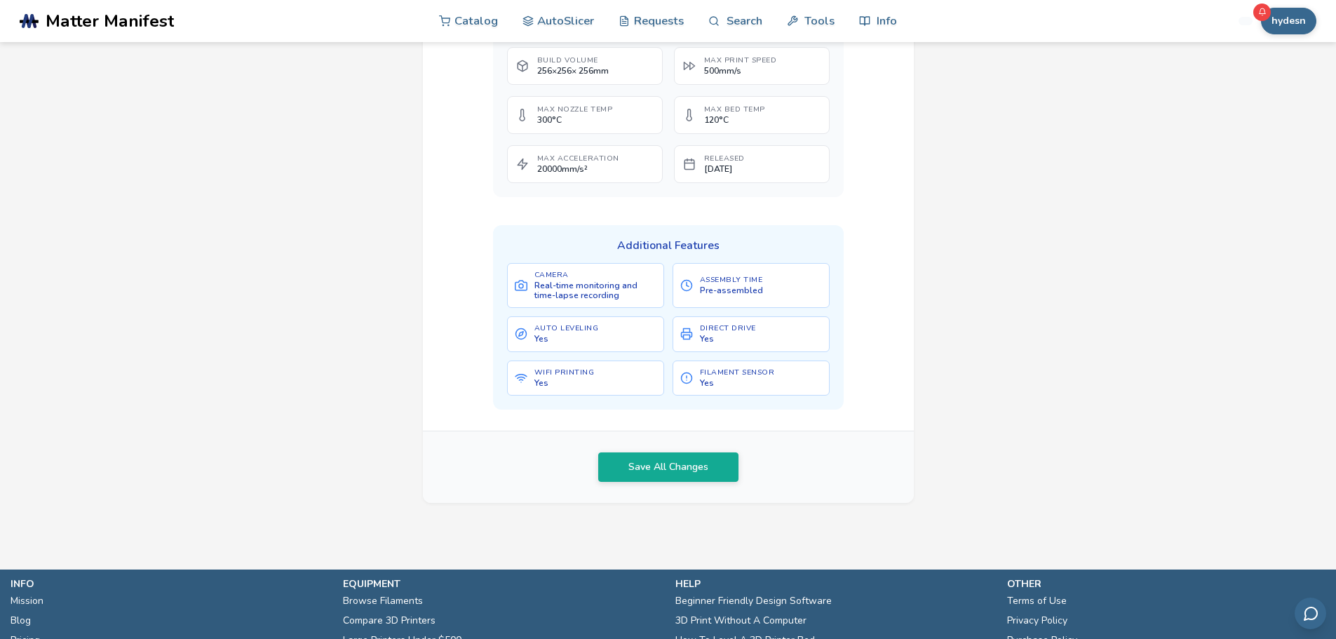
scroll to position [694, 0]
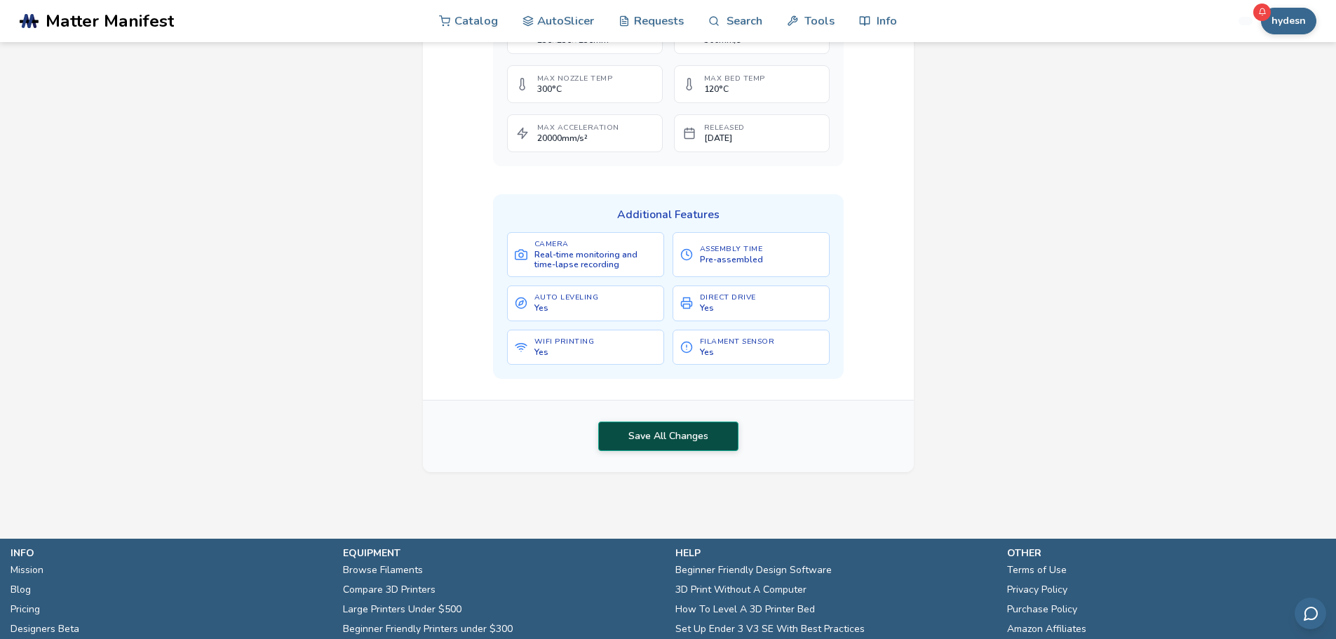
click at [686, 444] on button "Save All Changes" at bounding box center [668, 436] width 140 height 29
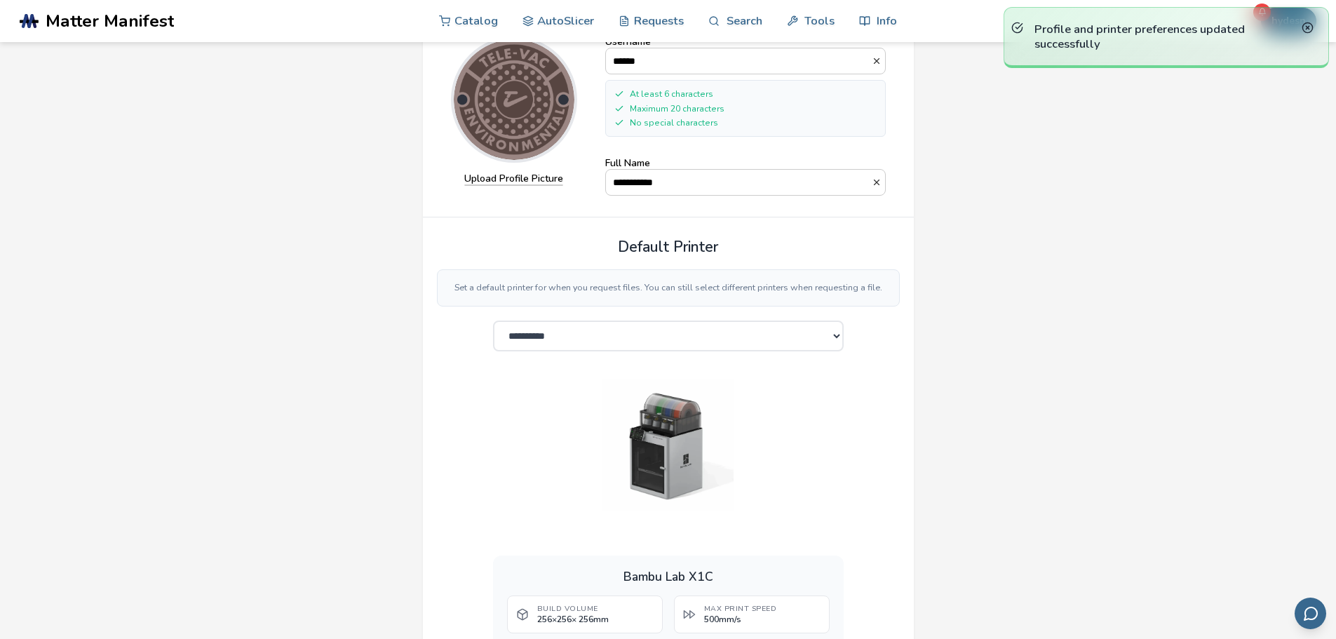
scroll to position [0, 0]
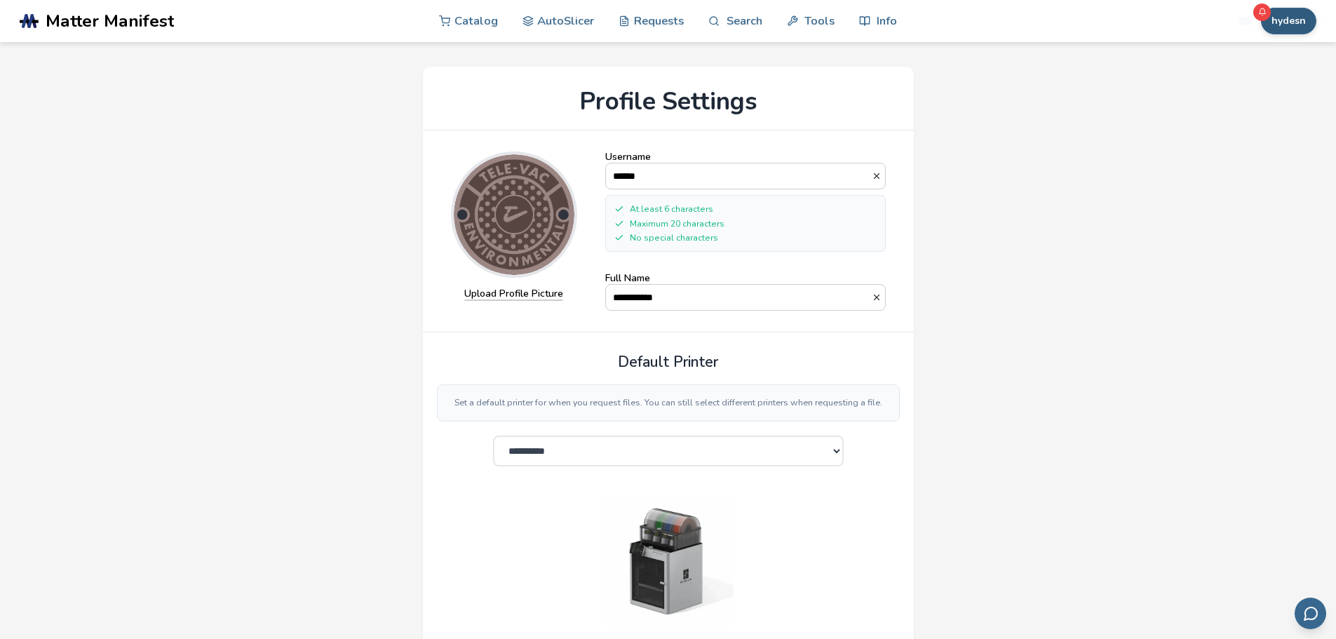
click at [1284, 25] on button "hydesn" at bounding box center [1288, 21] width 55 height 27
click at [1256, 141] on span "Rewards" at bounding box center [1247, 138] width 42 height 11
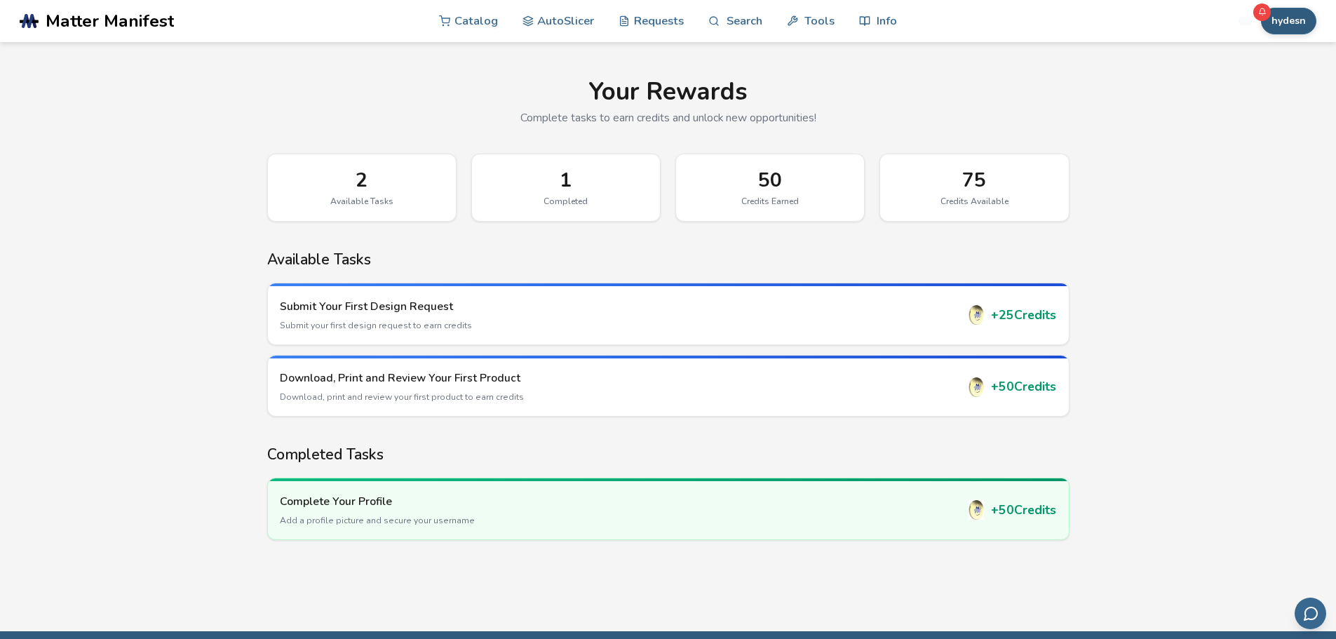
click at [1304, 13] on button "hydesn" at bounding box center [1288, 21] width 55 height 27
click at [915, 102] on h1 "Your Rewards" at bounding box center [668, 92] width 802 height 28
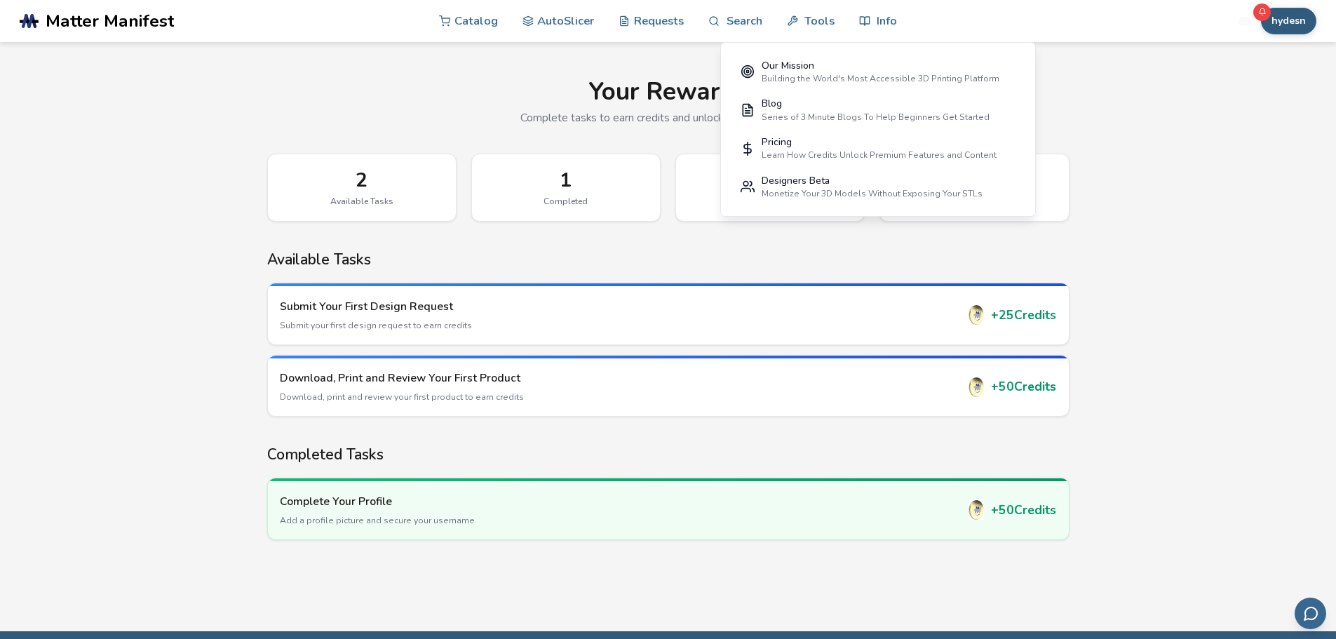
click at [1284, 22] on button "hydesn" at bounding box center [1288, 21] width 55 height 27
click at [1247, 112] on button "My Items" at bounding box center [1264, 111] width 98 height 28
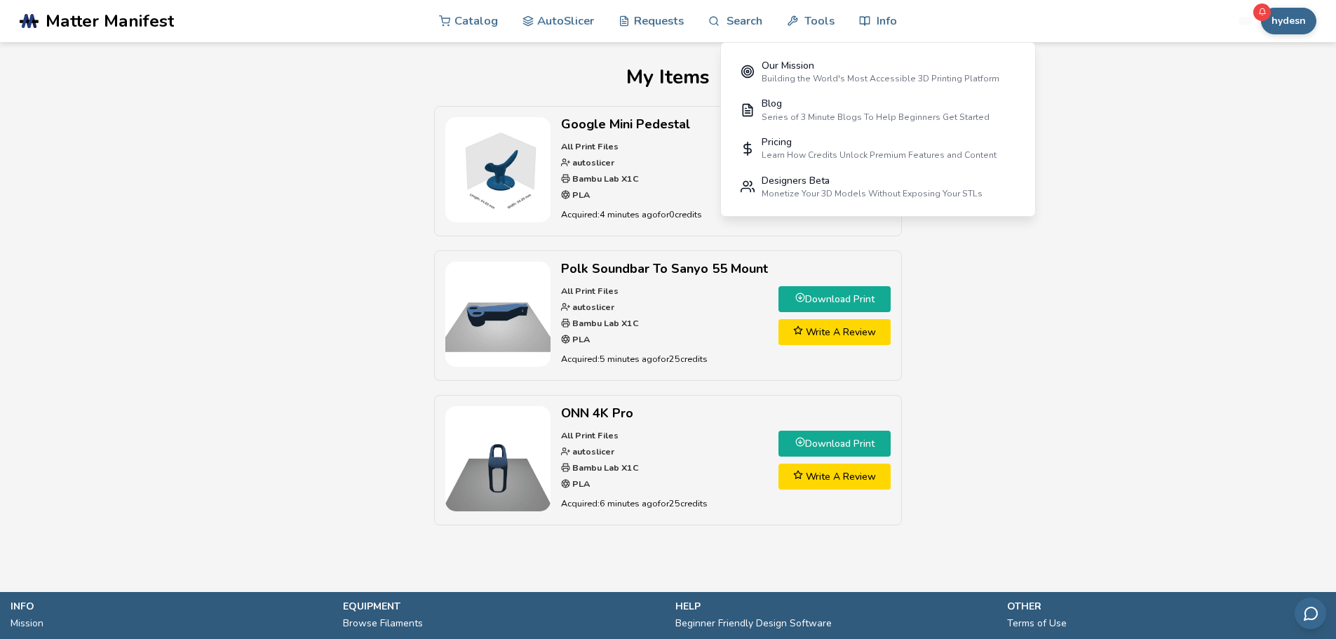
click at [840, 300] on link "Download Print" at bounding box center [835, 299] width 112 height 26
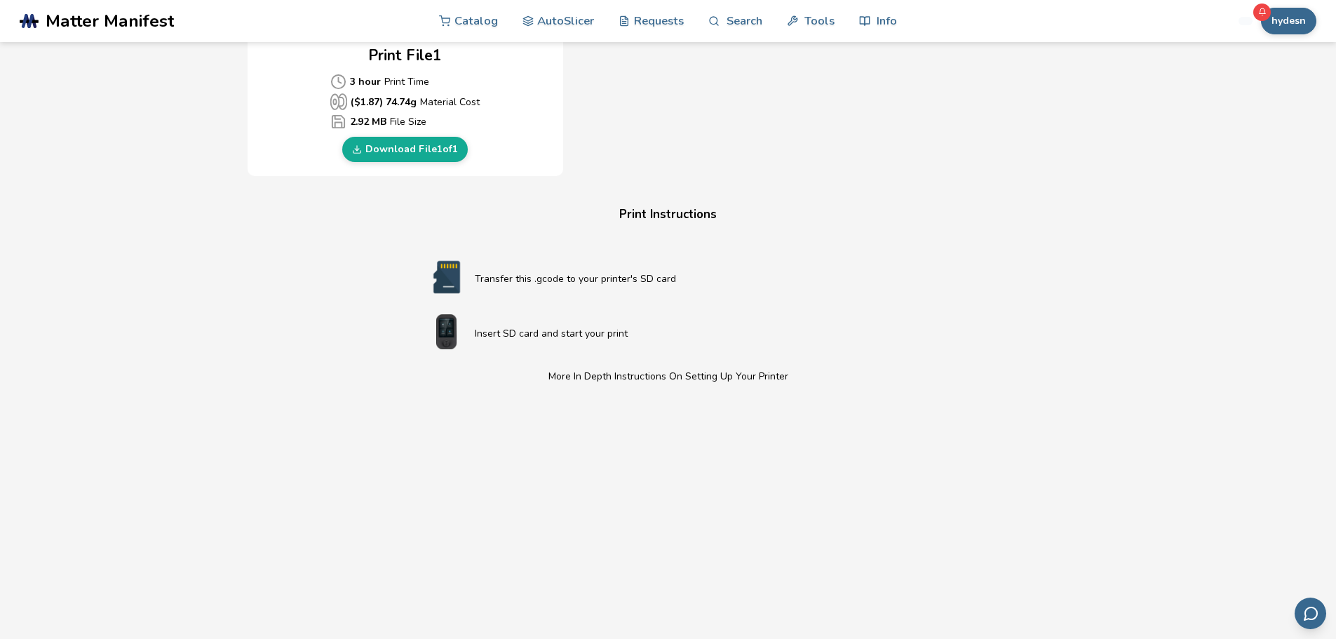
scroll to position [694, 0]
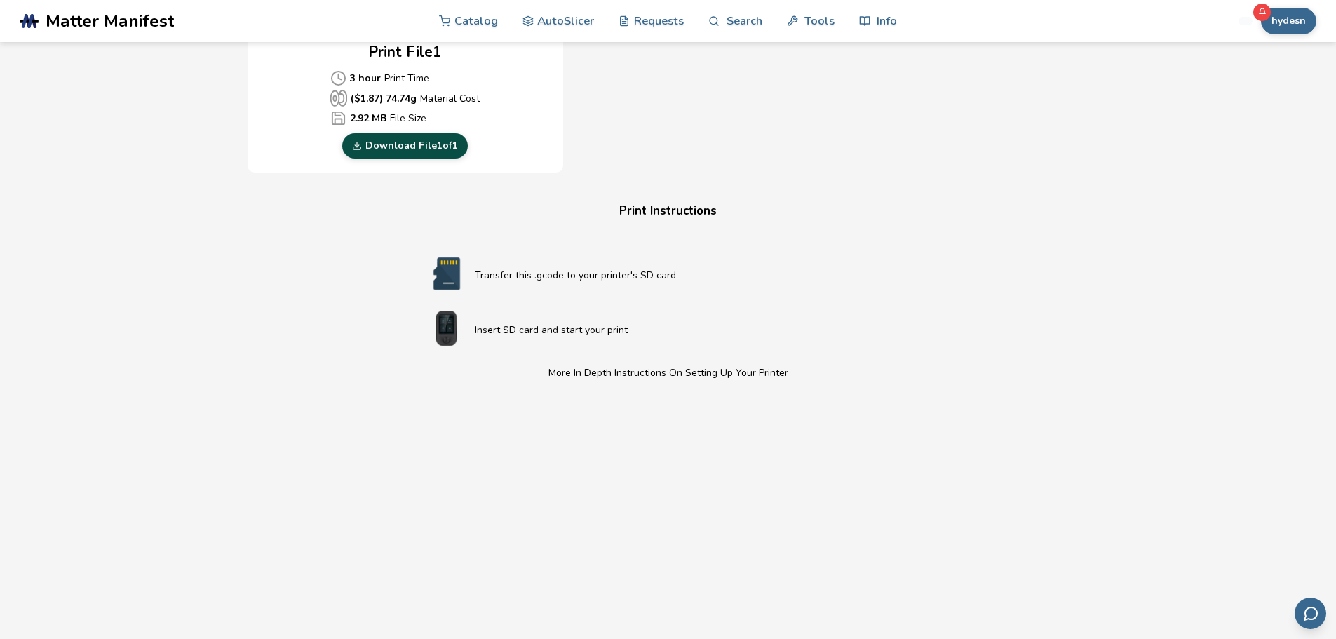
click at [434, 149] on link "Download File 1 of 1" at bounding box center [405, 145] width 126 height 25
